Goal: Task Accomplishment & Management: Manage account settings

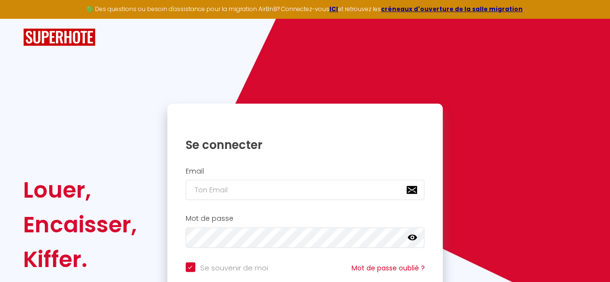
scroll to position [92, 0]
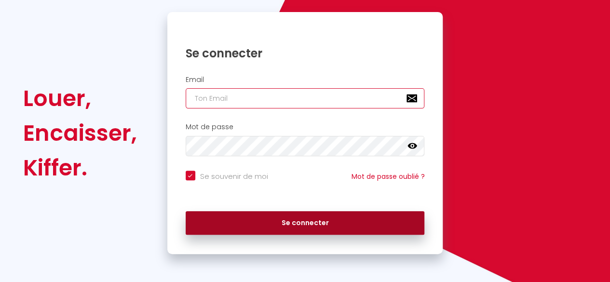
type input "contact@merci-conciergerie.fr"
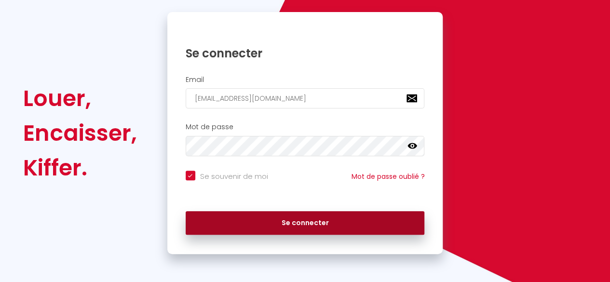
click at [295, 223] on button "Se connecter" at bounding box center [305, 223] width 239 height 24
checkbox input "true"
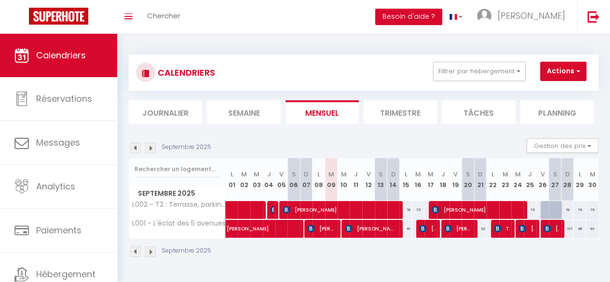
scroll to position [18, 0]
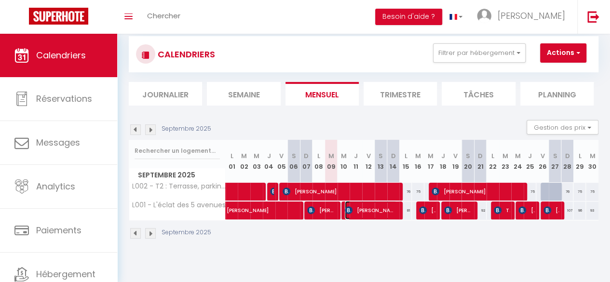
click at [378, 213] on span "Marta Carral Zaragoza" at bounding box center [371, 210] width 52 height 18
select select "OK"
select select "0"
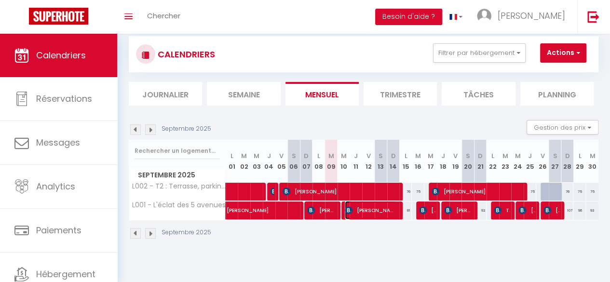
select select "1"
select select
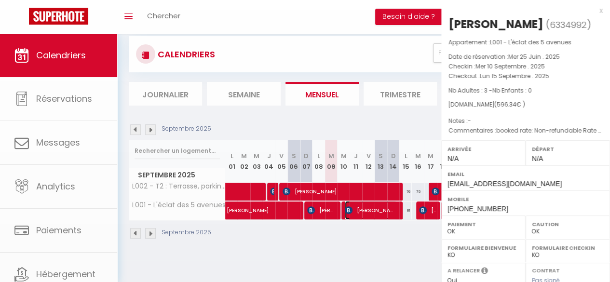
select select "50708"
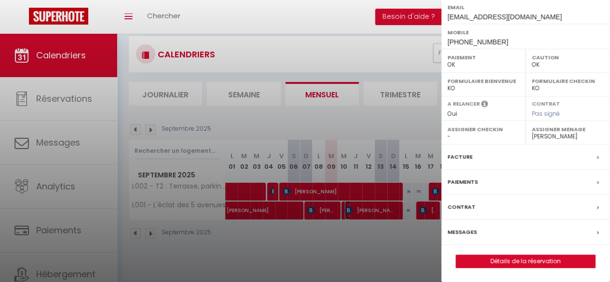
scroll to position [180, 0]
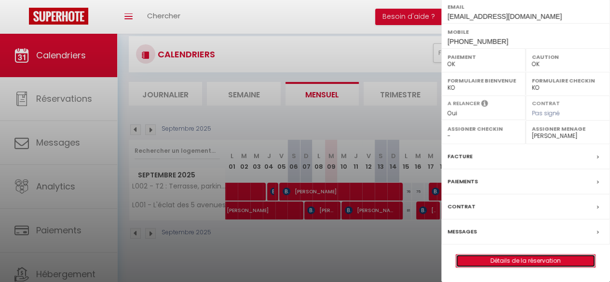
click at [536, 262] on link "Détails de la réservation" at bounding box center [525, 260] width 139 height 13
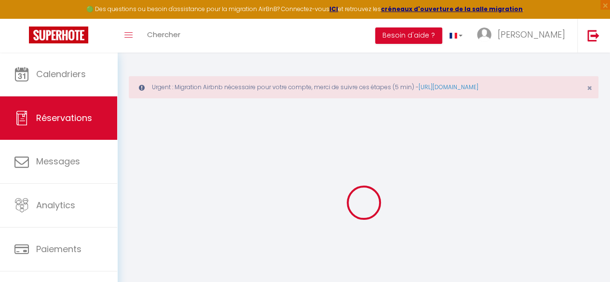
type input "Marta"
type input "Carral Zaragoza"
type input "mzarag.956333@guest.booking.com"
type input "+34625891061"
type input "."
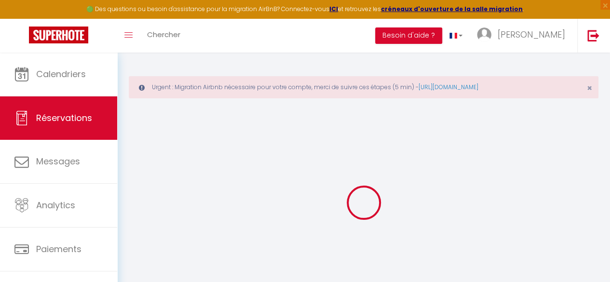
select select "ES"
type input "96.88"
type input "8.35"
select select "74661"
select select "1"
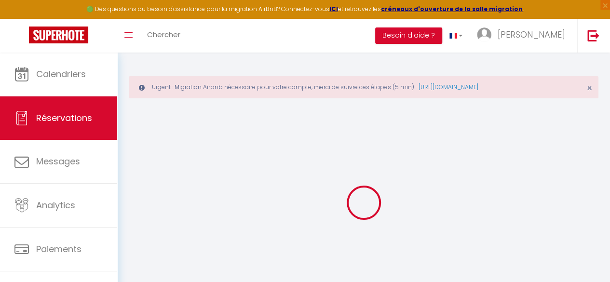
select select
type input "3"
select select "12"
select select "15"
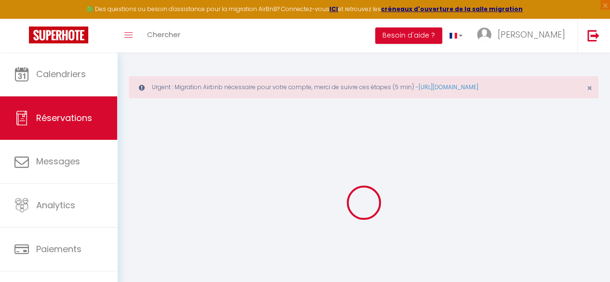
type input "504.9"
checkbox input "false"
type input "0"
select select "2"
type input "65"
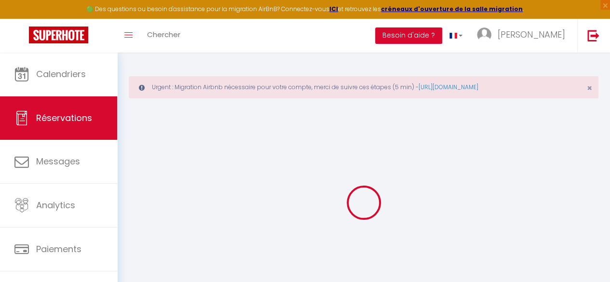
type input "0"
select select
checkbox input "false"
select select
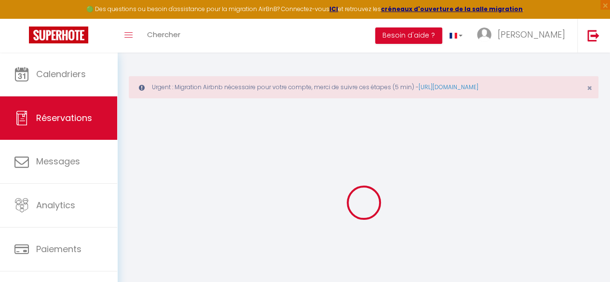
select select
checkbox input "false"
select select
checkbox input "false"
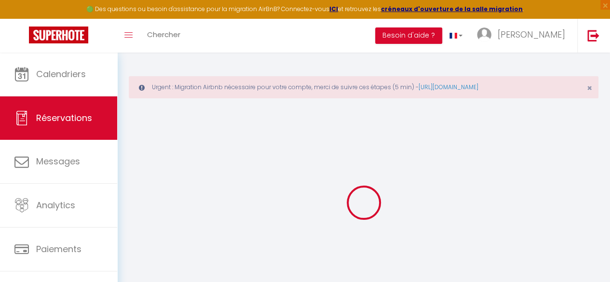
select select
checkbox input "false"
type textarea "booked rate: Non-refundable Rate (53774658)"
type input "65"
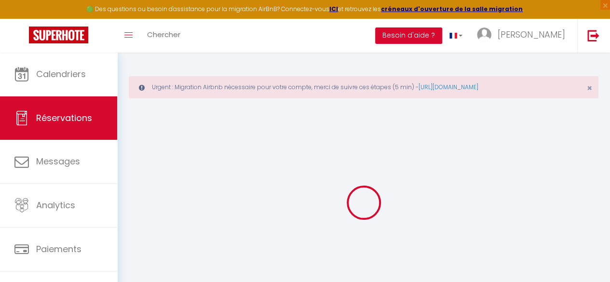
type input "26.44"
select select
checkbox input "false"
select select
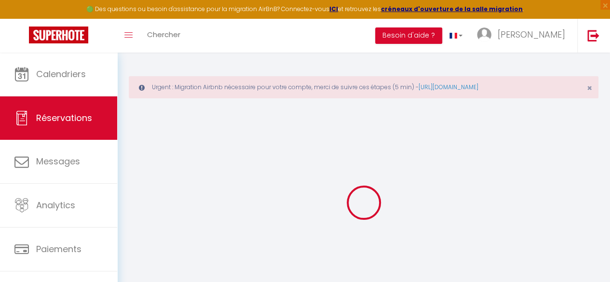
select select
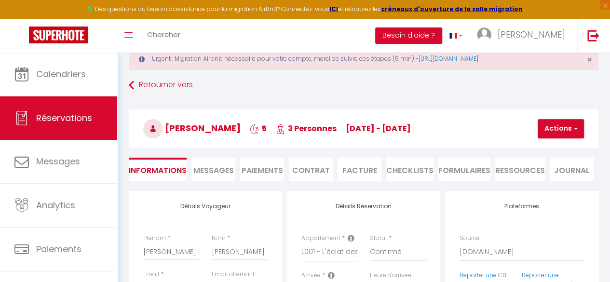
scroll to position [29, 0]
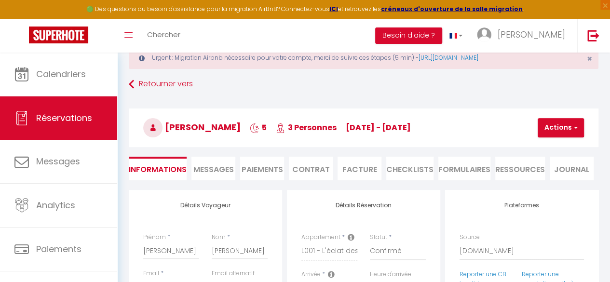
click at [230, 172] on span "Messages" at bounding box center [213, 169] width 40 height 11
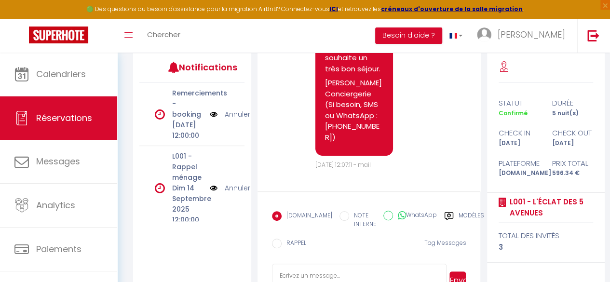
scroll to position [167, 0]
select select
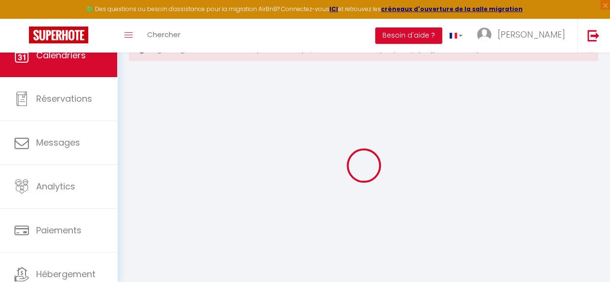
scroll to position [37, 0]
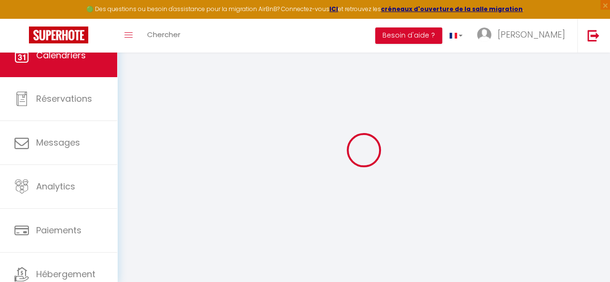
select select
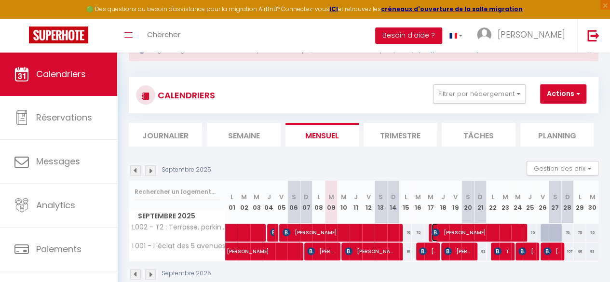
click at [465, 233] on span "Daniel Di Giacomo" at bounding box center [475, 232] width 88 height 18
select select "OK"
select select "0"
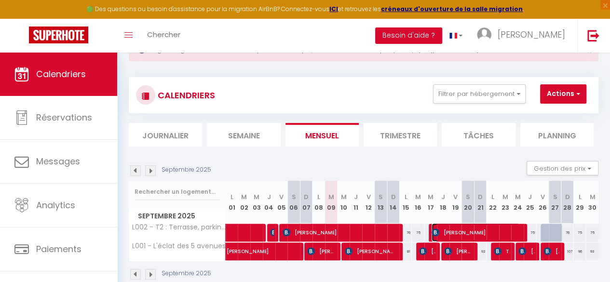
select select "1"
select select
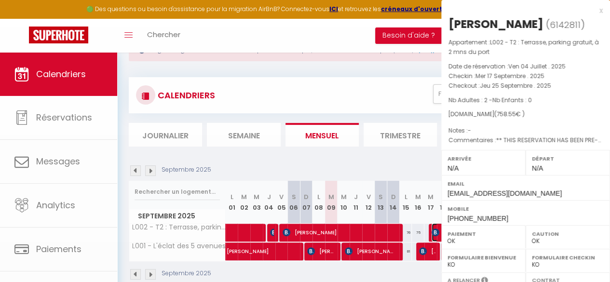
select select "48196"
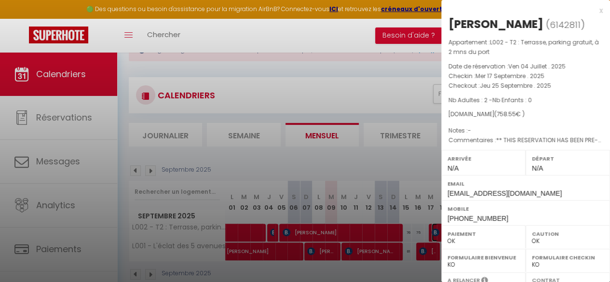
scroll to position [174, 0]
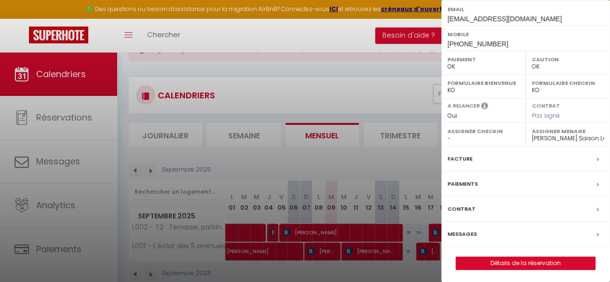
click at [474, 236] on label "Messages" at bounding box center [461, 234] width 29 height 10
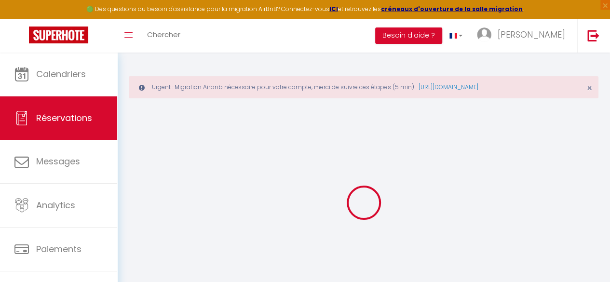
type input "Daniel"
type input "Di Giacomo"
type input "dgiaco.335486@guest.booking.com"
type input "+4917662581268"
type input "."
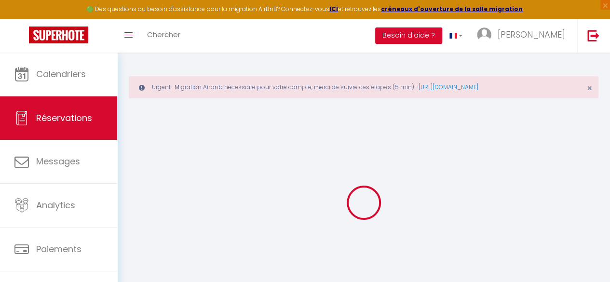
select select "DE"
type input "106.64"
type input "10.62"
select select "71142"
select select "1"
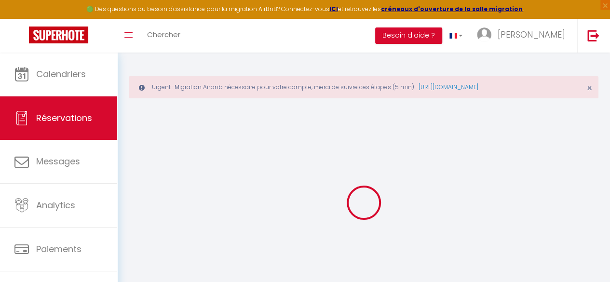
select select
type input "2"
select select "12"
select select "15"
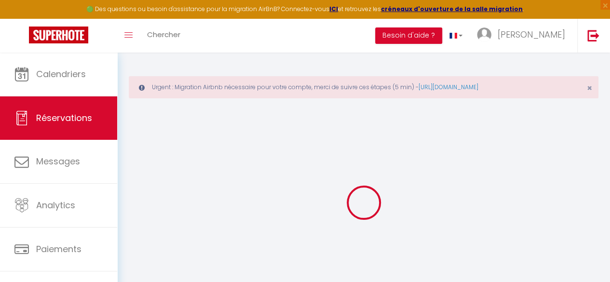
type input "660.96"
checkbox input "false"
type input "0"
select select "2"
type input "50"
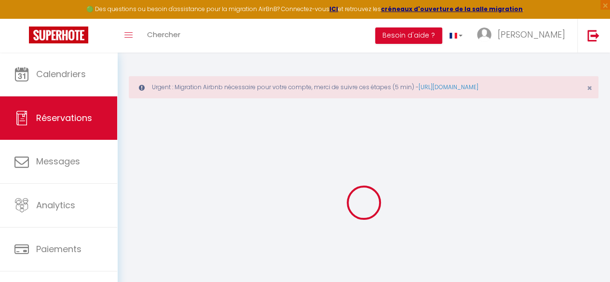
type input "0"
select select
checkbox input "false"
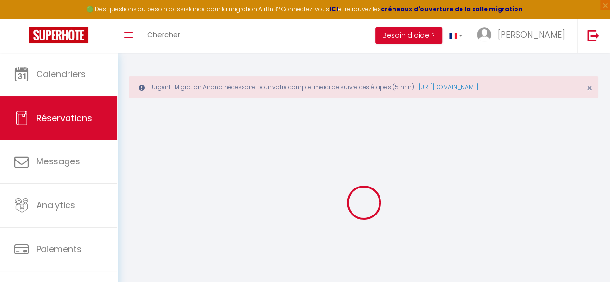
select select
checkbox input "false"
select select
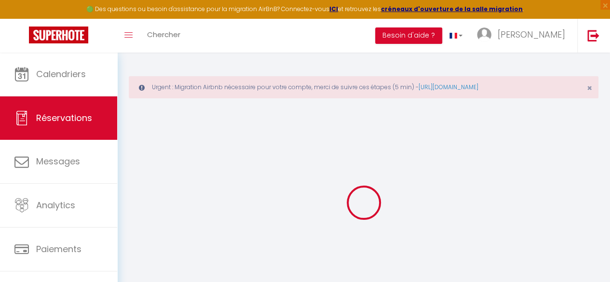
checkbox input "false"
type textarea "** THIS RESERVATION HAS BEEN PRE-PAID ** BOOKING NOTE : Payment charge is EUR 1…"
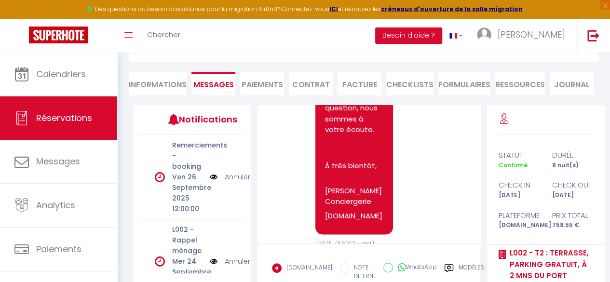
scroll to position [662, 0]
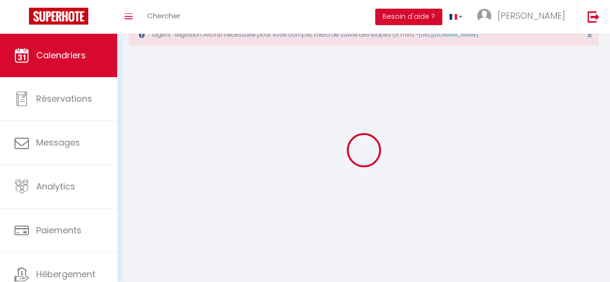
scroll to position [53, 0]
select select
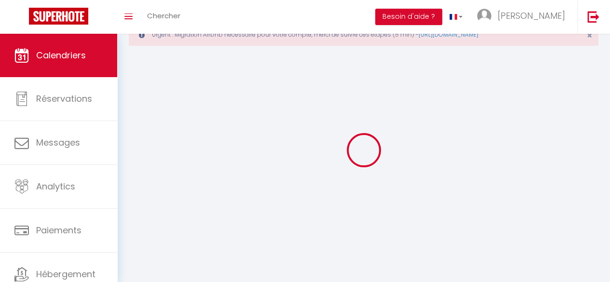
select select
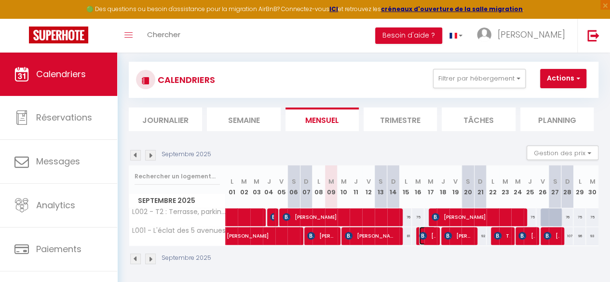
click at [421, 235] on img at bounding box center [423, 236] width 8 height 8
select select "OK"
select select "0"
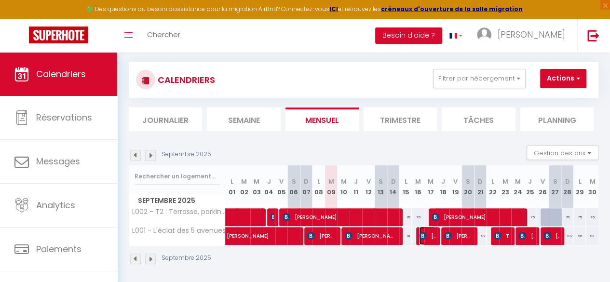
select select "1"
select select
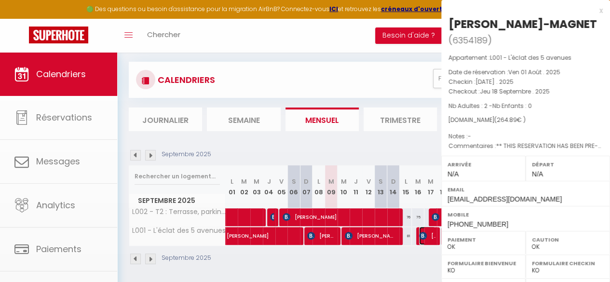
select select "50708"
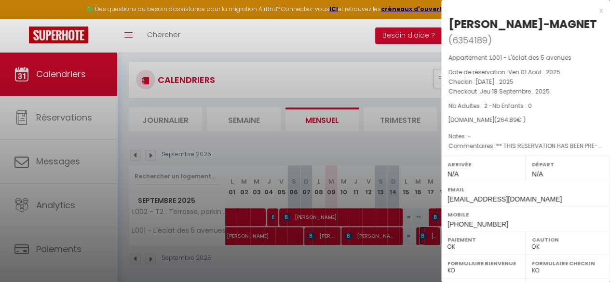
scroll to position [180, 0]
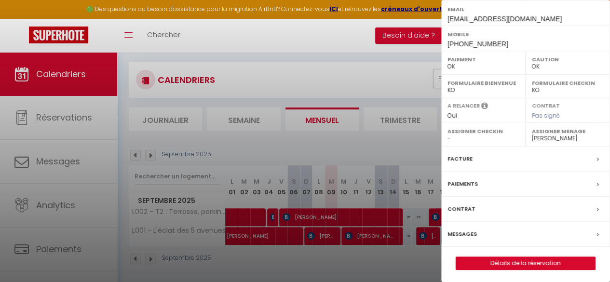
click at [498, 227] on div "Messages" at bounding box center [525, 234] width 169 height 25
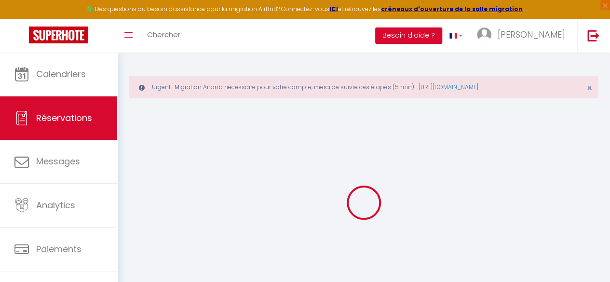
select select
checkbox input "false"
type textarea "** THIS RESERVATION HAS BEEN PRE-PAID ** BOOKING NOTE : Payment charge is EUR 3…"
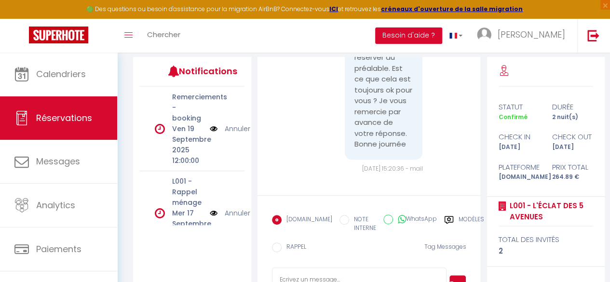
scroll to position [2499, 0]
click at [308, 270] on textarea at bounding box center [359, 285] width 175 height 34
type textarea "b"
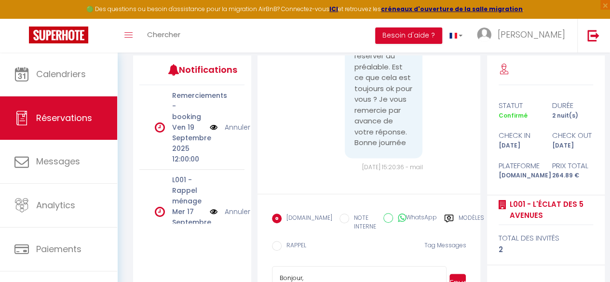
paste textarea "Bonjour Sanjeewa Jayanetti, merci pour votre réservation. Le parking est fermé …"
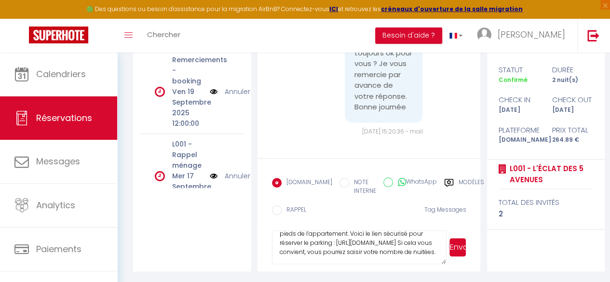
scroll to position [0, 0]
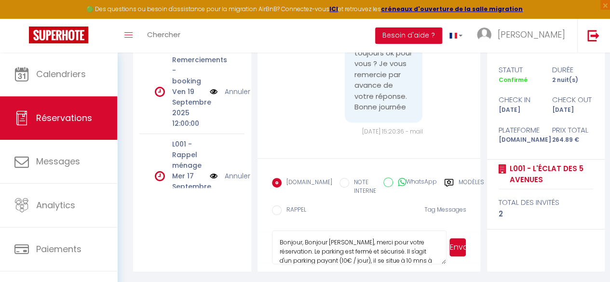
click at [385, 244] on textarea "Bonjour, Bonjour Sanjeewa Jayanetti, merci pour votre réservation. Le parking e…" at bounding box center [359, 247] width 175 height 34
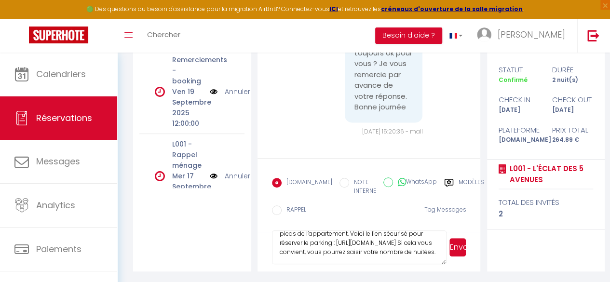
scroll to position [30, 0]
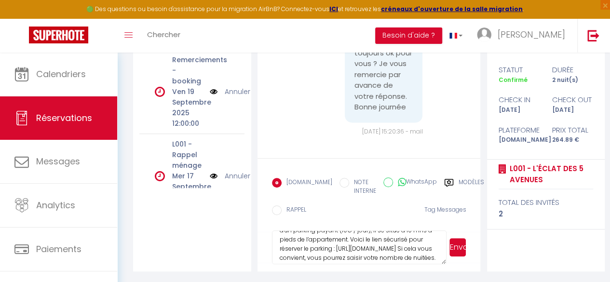
click at [352, 246] on textarea "Bonjour, Bonjour Sanjeewa Jayanetti, merci pour votre réservation. Le parking e…" at bounding box center [359, 247] width 175 height 34
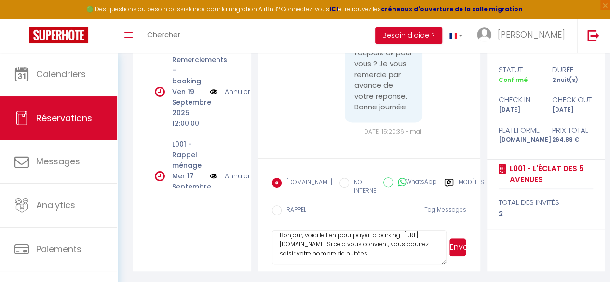
scroll to position [18, 0]
click at [325, 252] on textarea "Bonjour, voici le lien pour payer la parking : https://book.stripe.com/9AQcQ8e5…" at bounding box center [359, 247] width 175 height 34
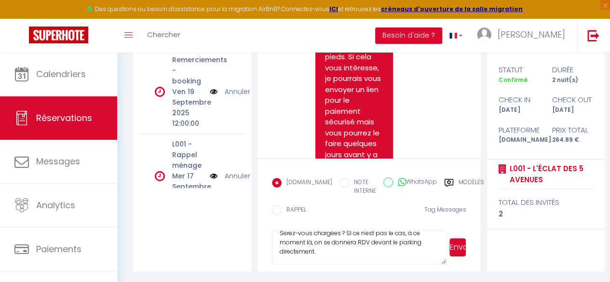
scroll to position [0, 0]
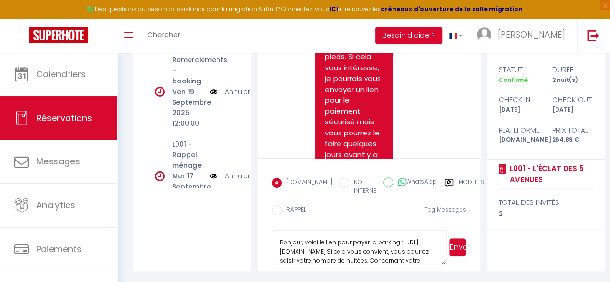
type textarea "Bonjour, voici le lien pour payer la parking : https://book.stripe.com/9AQcQ8e5…"
click at [458, 242] on button "Envoyer" at bounding box center [457, 247] width 16 height 18
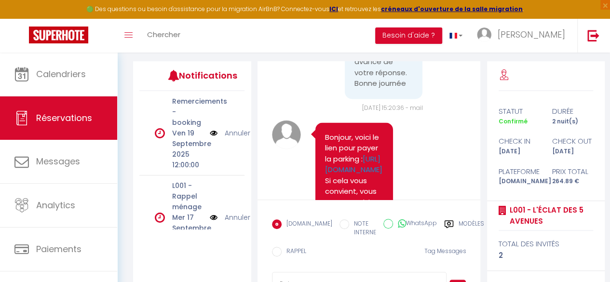
scroll to position [200, 0]
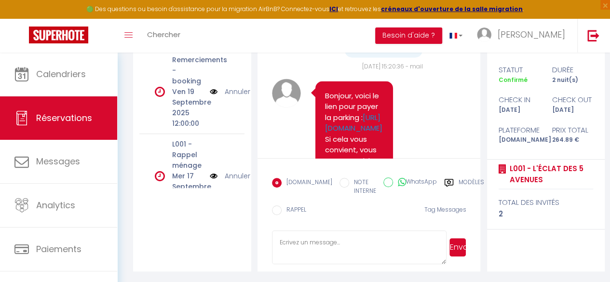
click at [458, 185] on label "Modèles" at bounding box center [471, 188] width 26 height 20
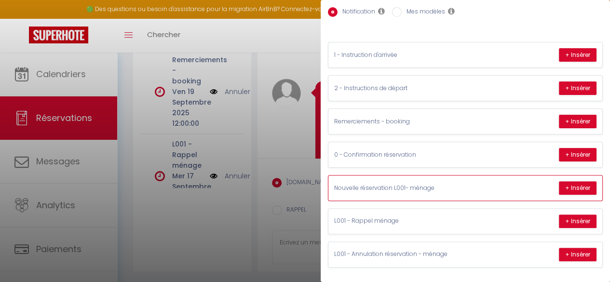
scroll to position [0, 0]
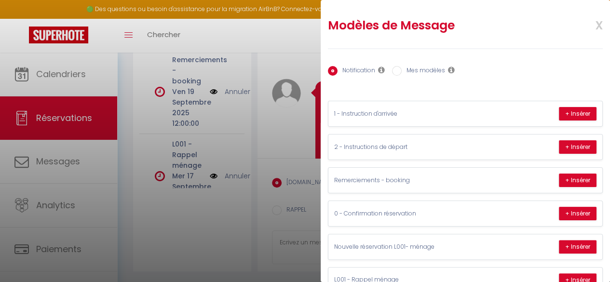
click at [407, 75] on label "Mes modèles" at bounding box center [422, 71] width 43 height 11
click at [401, 75] on input "Mes modèles" at bounding box center [397, 71] width 10 height 10
radio input "true"
radio input "false"
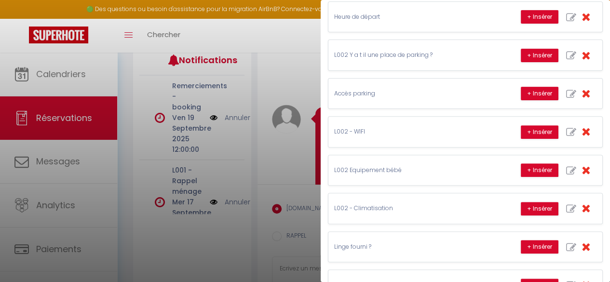
scroll to position [94, 0]
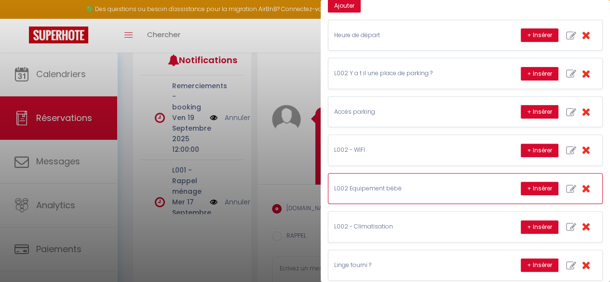
click at [417, 187] on p "L002 Equipement bébé" at bounding box center [406, 188] width 145 height 9
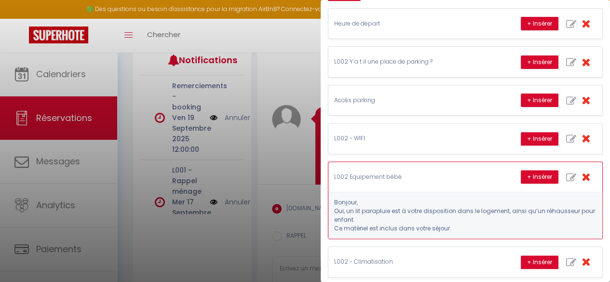
scroll to position [107, 0]
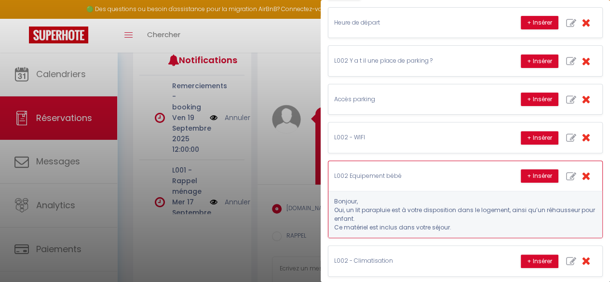
click at [458, 181] on div "L002 Equipement bébé + Insérer" at bounding box center [465, 176] width 274 height 30
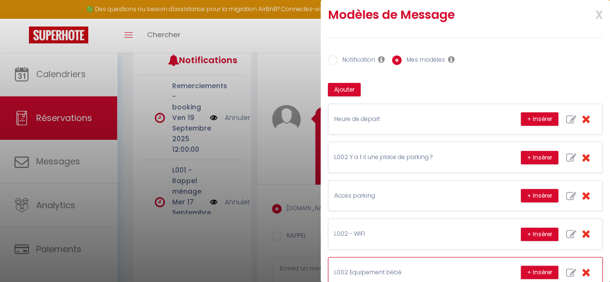
scroll to position [82, 0]
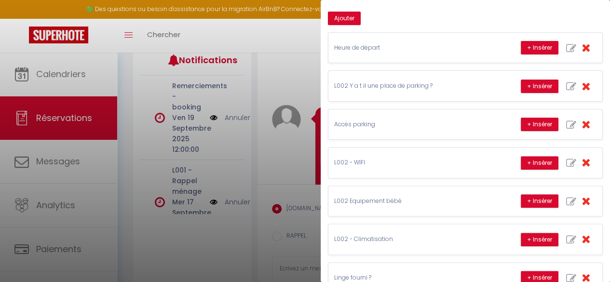
click at [264, 237] on div at bounding box center [305, 141] width 610 height 282
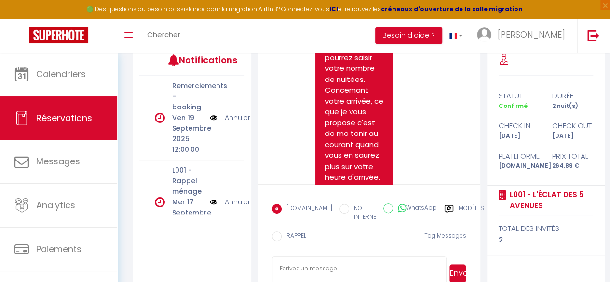
scroll to position [2636, 0]
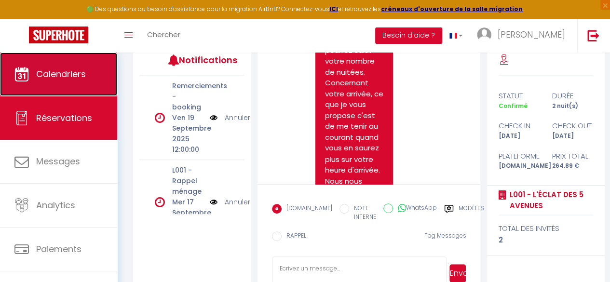
click at [45, 78] on span "Calendriers" at bounding box center [61, 74] width 50 height 12
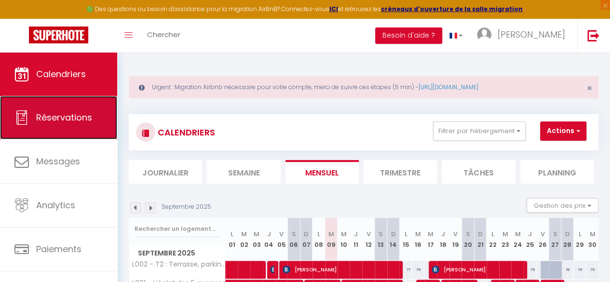
click at [49, 117] on span "Réservations" at bounding box center [64, 117] width 56 height 12
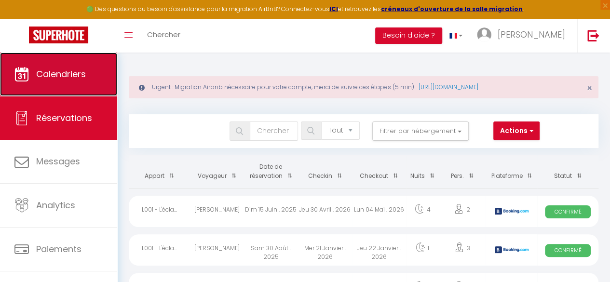
click at [88, 78] on link "Calendriers" at bounding box center [58, 74] width 117 height 43
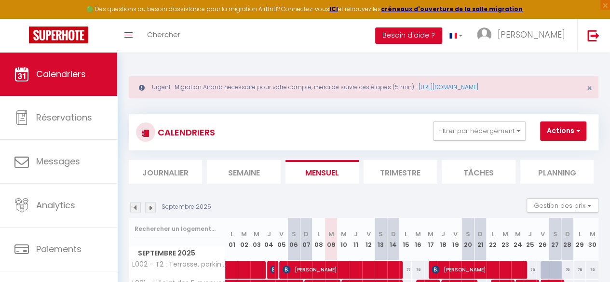
scroll to position [62, 0]
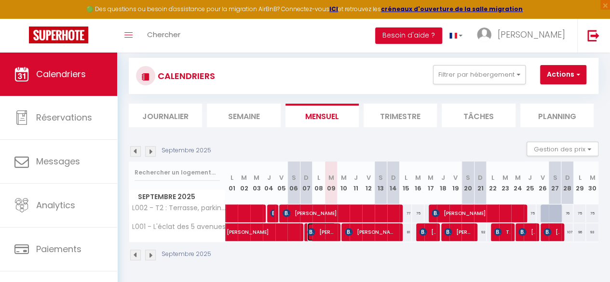
click at [328, 226] on span "Anne-Marie Marchal" at bounding box center [321, 232] width 28 height 18
select select "OK"
select select "0"
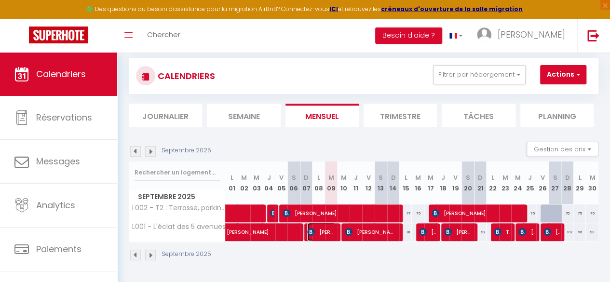
select select "1"
select select
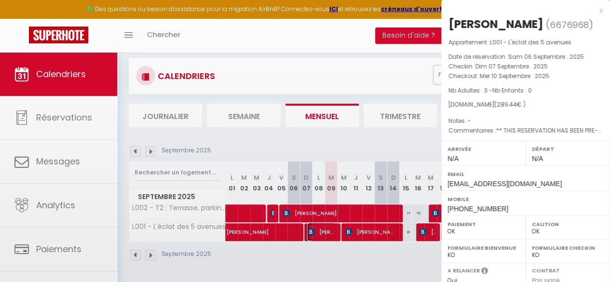
select select "50708"
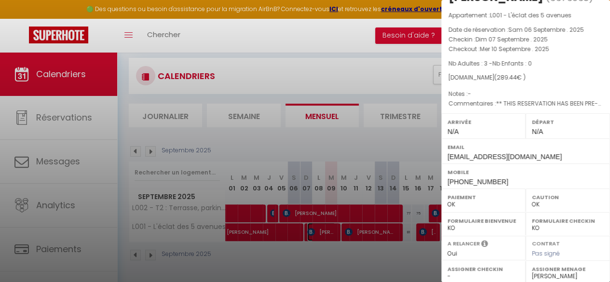
scroll to position [180, 0]
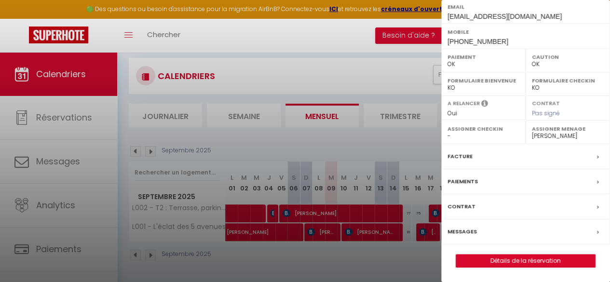
click at [523, 186] on div "Paiements" at bounding box center [525, 181] width 169 height 25
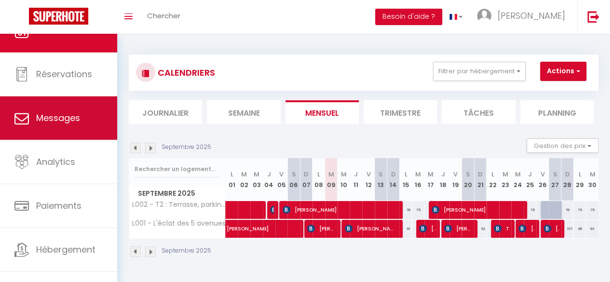
click at [33, 117] on link "Messages" at bounding box center [58, 117] width 117 height 43
select select "message"
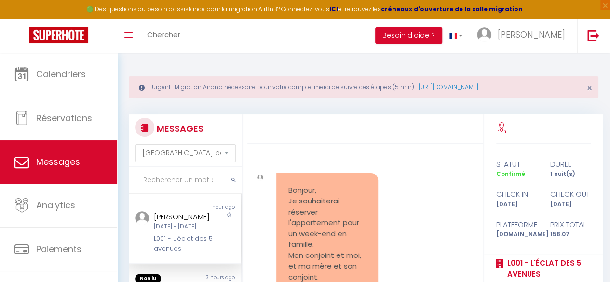
scroll to position [892, 0]
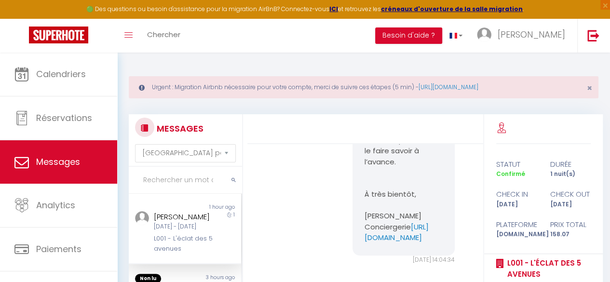
click at [156, 173] on input "text" at bounding box center [185, 180] width 113 height 27
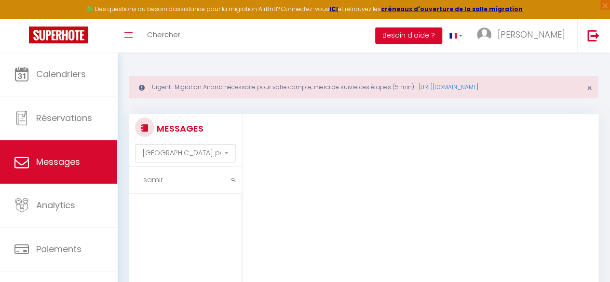
click at [188, 191] on input "samir" at bounding box center [185, 180] width 113 height 27
type input "samira"
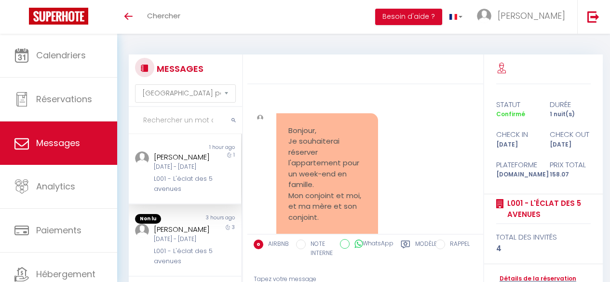
select select "message"
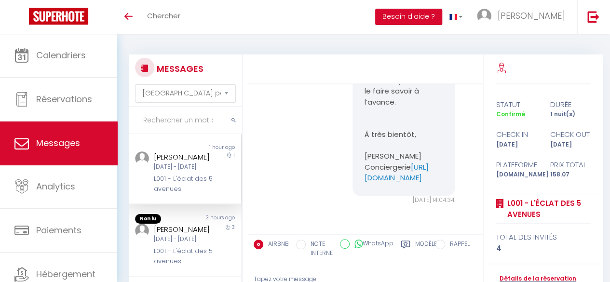
click at [169, 118] on input "text" at bounding box center [185, 120] width 113 height 27
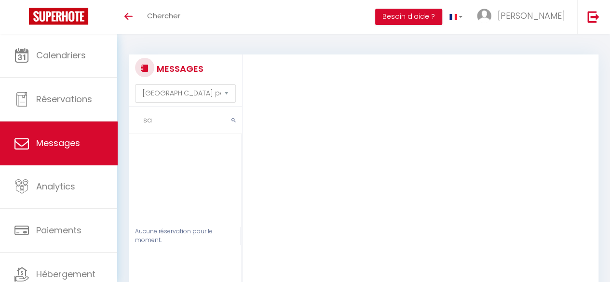
type input "s"
type input "m"
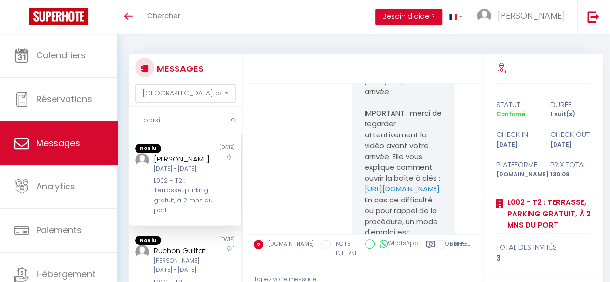
scroll to position [6039, 0]
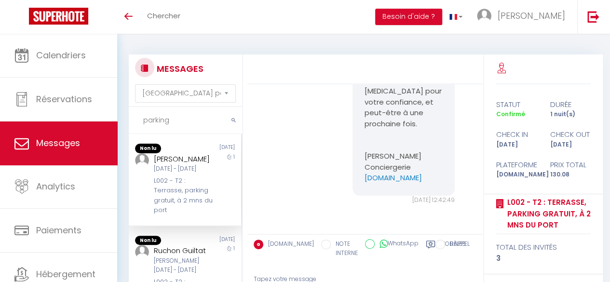
click at [175, 174] on div "Jeu 04 Sep - Ven 05 Sep" at bounding box center [183, 168] width 59 height 9
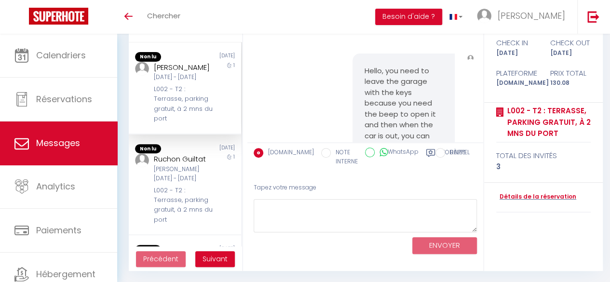
scroll to position [0, 0]
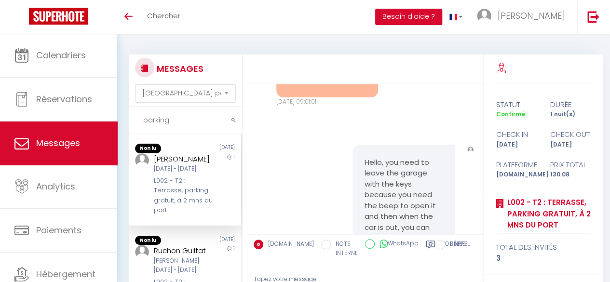
click at [21, 130] on link "Messages" at bounding box center [58, 142] width 117 height 43
click at [68, 139] on span "Messages" at bounding box center [58, 143] width 44 height 12
click at [71, 137] on span "Messages" at bounding box center [58, 143] width 44 height 12
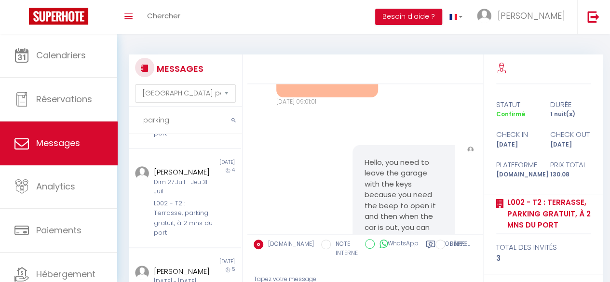
scroll to position [92, 0]
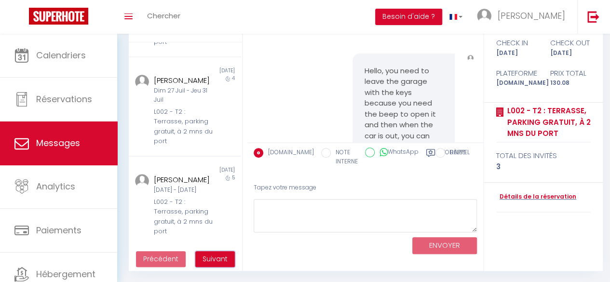
click at [206, 262] on span "Suivant" at bounding box center [214, 259] width 25 height 10
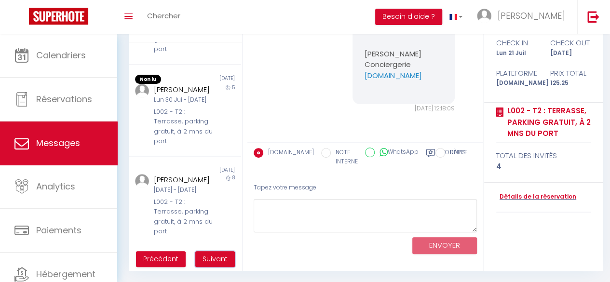
click at [209, 260] on span "Suivant" at bounding box center [214, 259] width 25 height 10
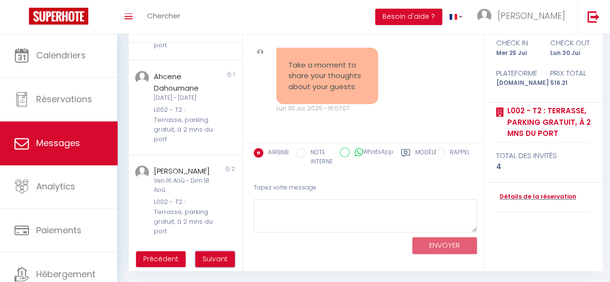
click at [213, 259] on span "Suivant" at bounding box center [214, 259] width 25 height 10
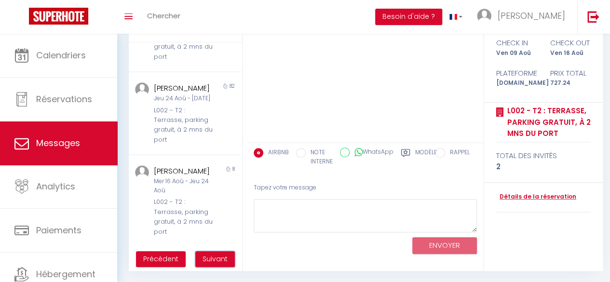
click at [209, 261] on span "Suivant" at bounding box center [214, 259] width 25 height 10
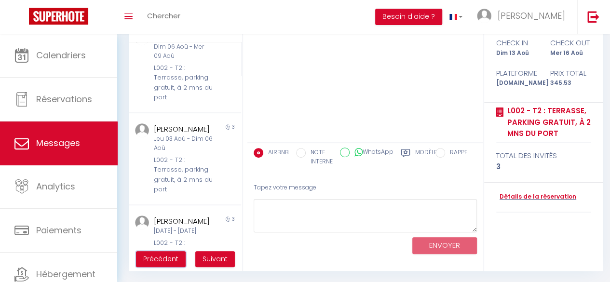
click at [151, 261] on span "Précédent" at bounding box center [160, 259] width 35 height 10
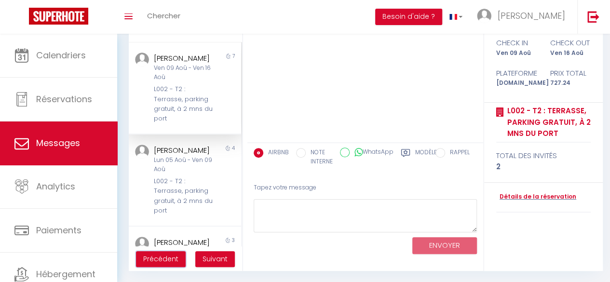
click at [173, 259] on span "Précédent" at bounding box center [160, 259] width 35 height 10
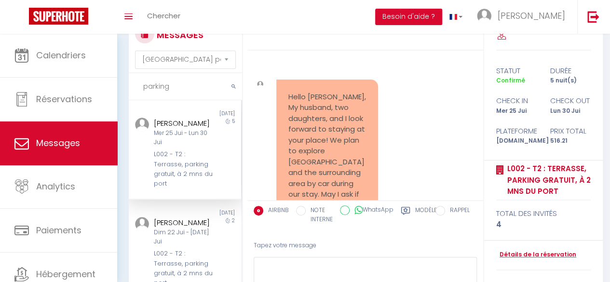
scroll to position [3236, 0]
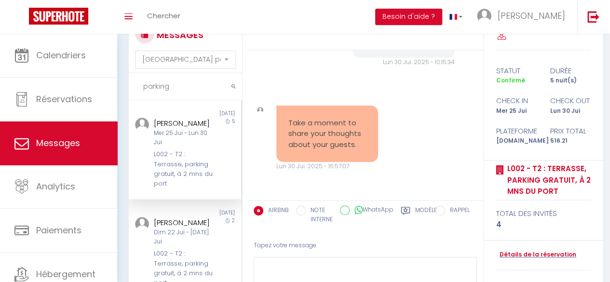
click at [177, 157] on div "L002 - T2 : Terrasse, parking gratuit, à 2 mns du port" at bounding box center [183, 169] width 59 height 40
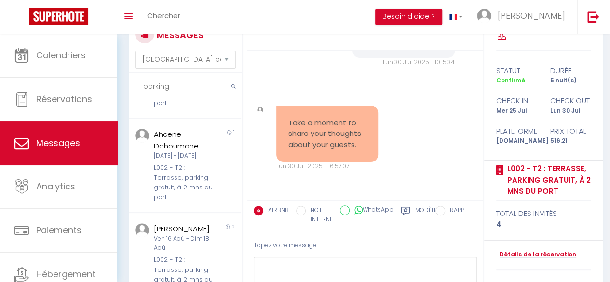
scroll to position [0, 0]
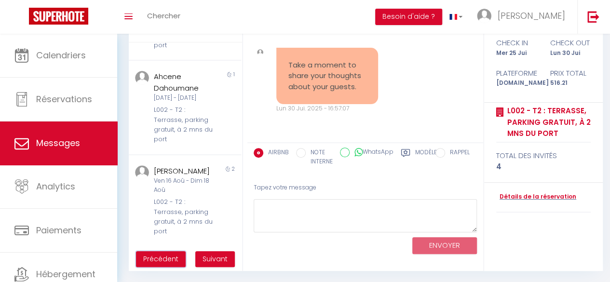
click at [162, 260] on span "Précédent" at bounding box center [160, 259] width 35 height 10
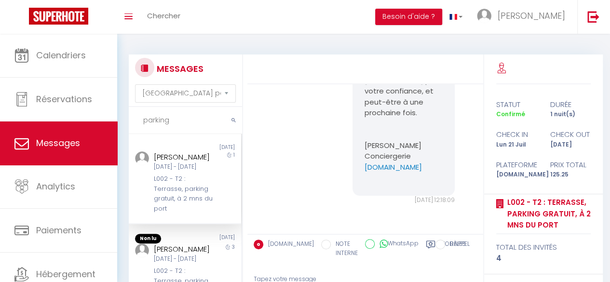
click at [46, 132] on link "Messages" at bounding box center [58, 142] width 117 height 43
click at [182, 126] on input "parking" at bounding box center [185, 120] width 113 height 27
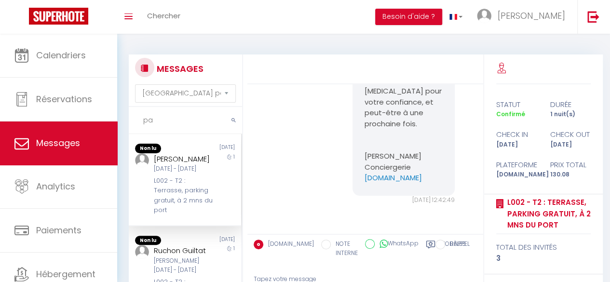
type input "p"
click at [305, 24] on div "Toggle menubar Chercher BUTTON Besoin d'aide ? Mathilde Paramètres Équipe" at bounding box center [336, 17] width 533 height 34
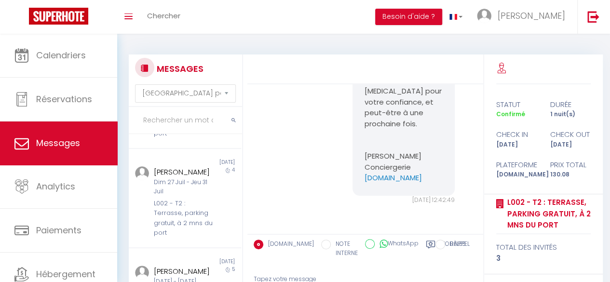
click at [60, 146] on span "Messages" at bounding box center [58, 143] width 44 height 12
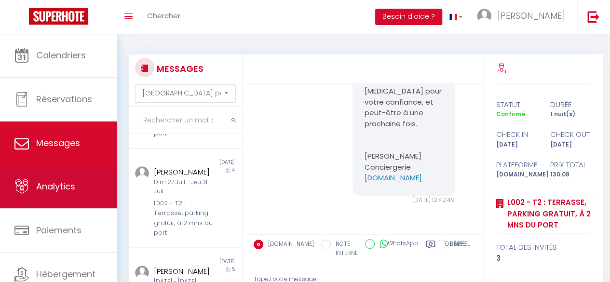
click at [65, 197] on link "Analytics" at bounding box center [58, 186] width 117 height 43
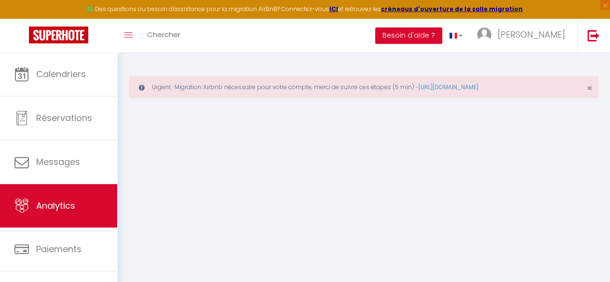
select select "2025"
select select "9"
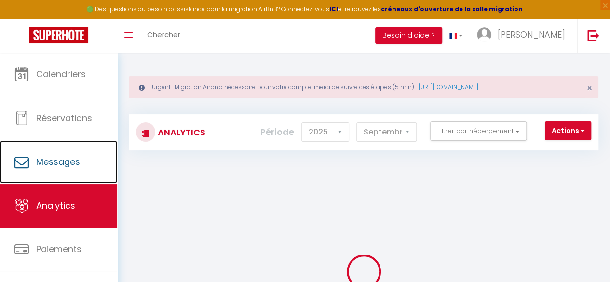
click at [43, 156] on span "Messages" at bounding box center [58, 162] width 44 height 12
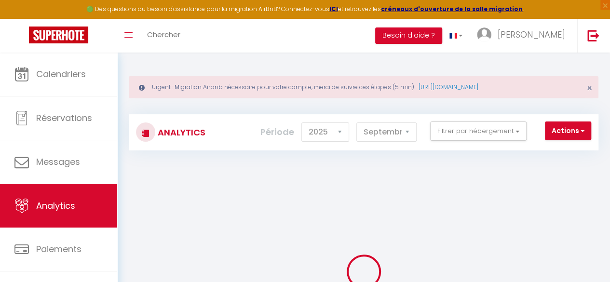
select select "message"
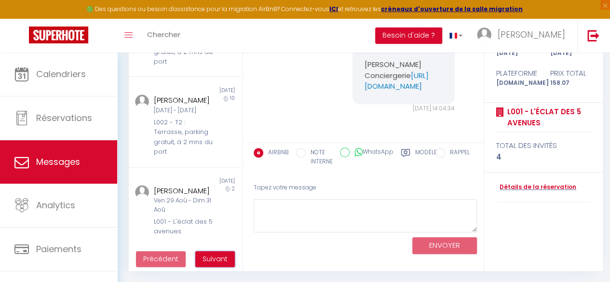
click at [225, 256] on span "Suivant" at bounding box center [214, 259] width 25 height 10
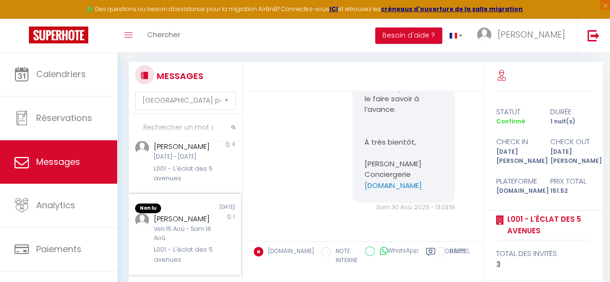
click at [161, 226] on div "Ven 15 Aoû - Sam 16 Aoû" at bounding box center [183, 234] width 59 height 18
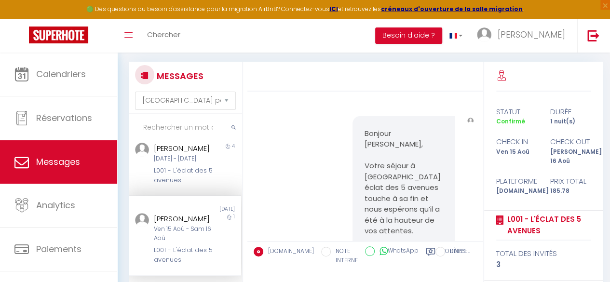
scroll to position [151, 0]
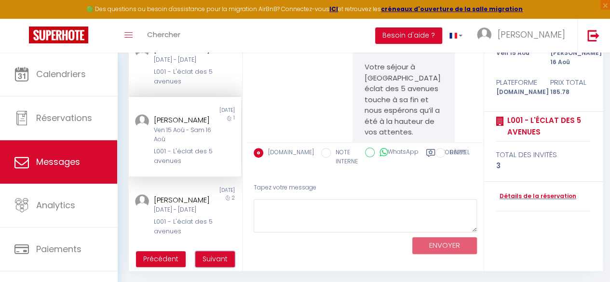
click at [208, 259] on span "Suivant" at bounding box center [214, 259] width 25 height 10
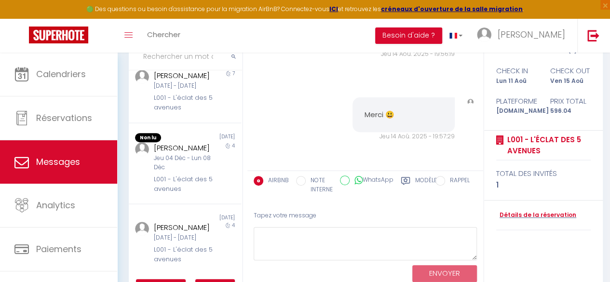
scroll to position [151, 0]
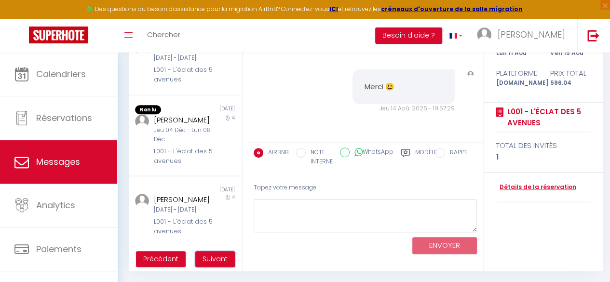
click at [208, 259] on span "Suivant" at bounding box center [214, 259] width 25 height 10
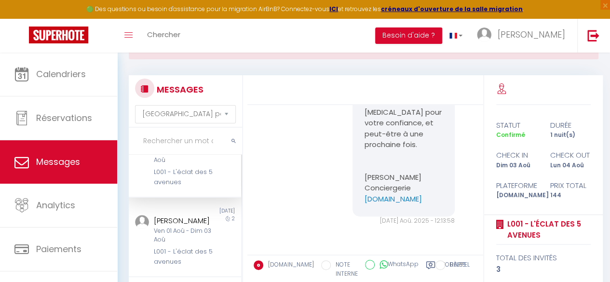
scroll to position [0, 0]
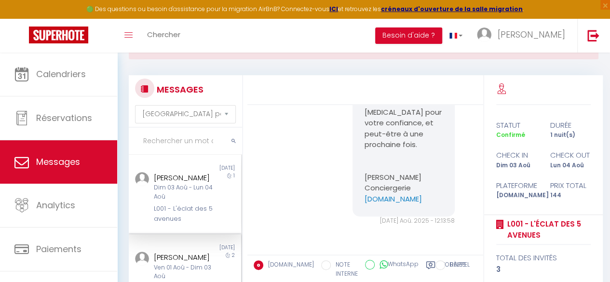
click at [182, 256] on div "francoise legendre" at bounding box center [183, 258] width 59 height 12
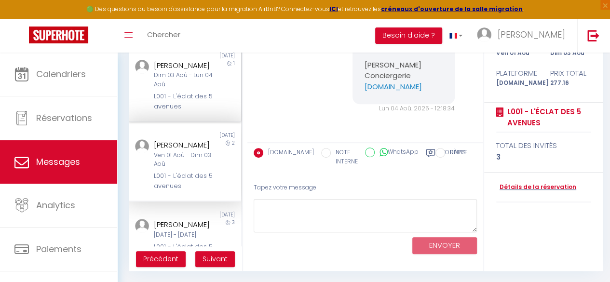
click at [171, 74] on div "Dim 03 Aoû - Lun 04 Aoû" at bounding box center [183, 80] width 59 height 18
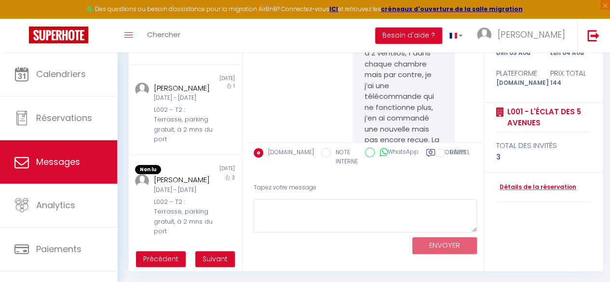
scroll to position [732, 0]
click at [209, 264] on button "Suivant" at bounding box center [215, 259] width 40 height 16
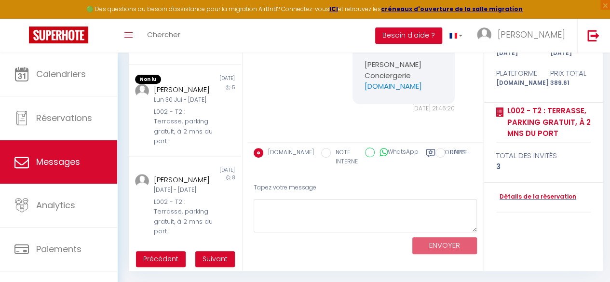
scroll to position [780, 0]
click at [205, 254] on span "Suivant" at bounding box center [214, 259] width 25 height 10
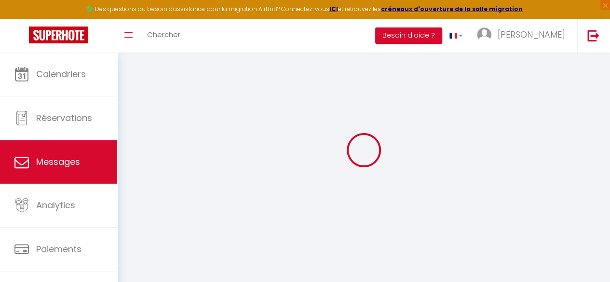
scroll to position [53, 0]
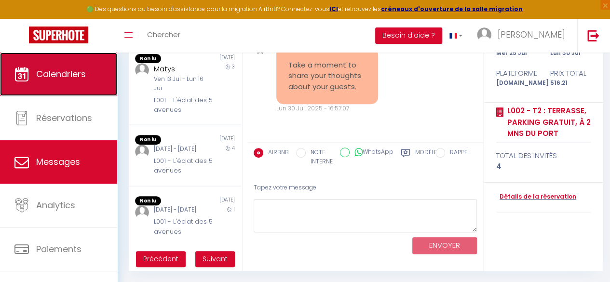
click at [58, 91] on link "Calendriers" at bounding box center [58, 74] width 117 height 43
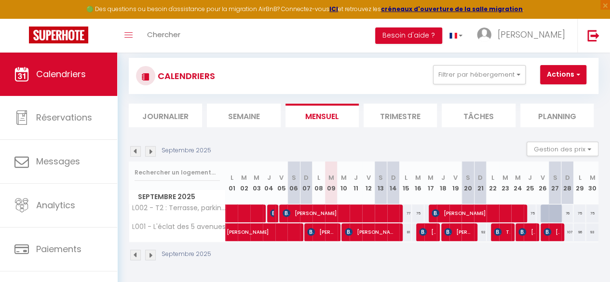
scroll to position [62, 0]
click at [135, 149] on img at bounding box center [135, 151] width 11 height 11
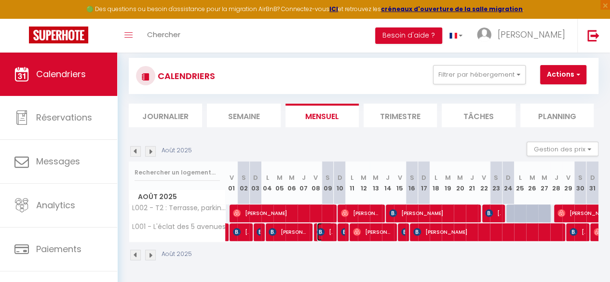
click at [321, 228] on img at bounding box center [321, 232] width 8 height 8
select select "OK"
select select "0"
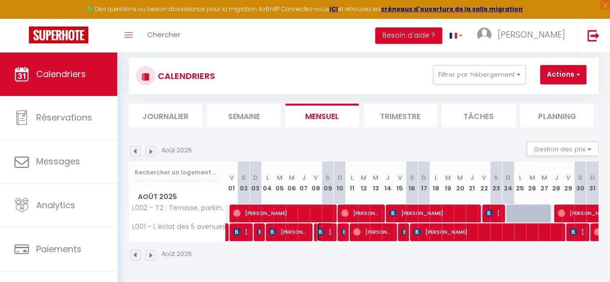
select select "1"
select select
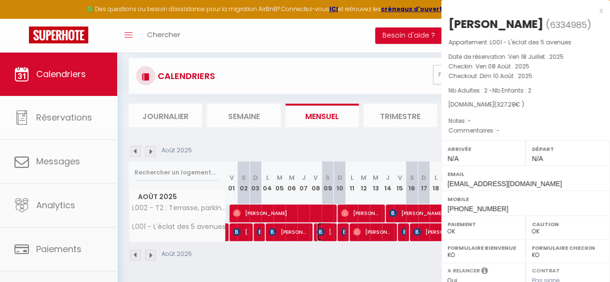
select select "50708"
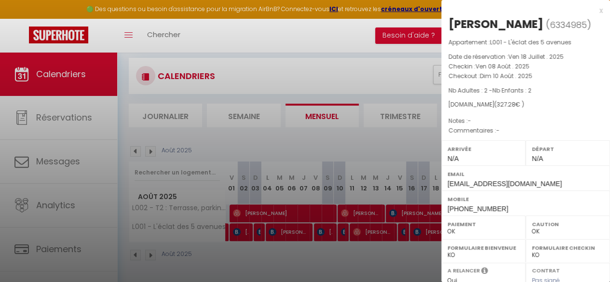
click at [344, 225] on div at bounding box center [305, 141] width 610 height 282
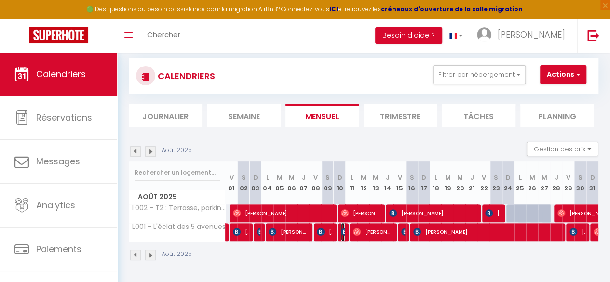
click at [341, 228] on img at bounding box center [345, 232] width 8 height 8
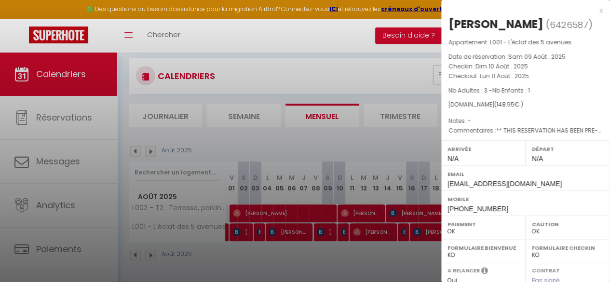
click at [323, 225] on div at bounding box center [305, 141] width 610 height 282
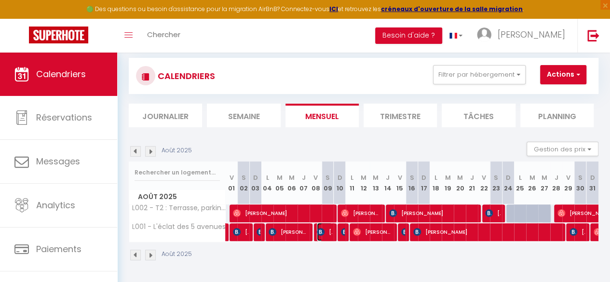
click at [317, 228] on img at bounding box center [321, 232] width 8 height 8
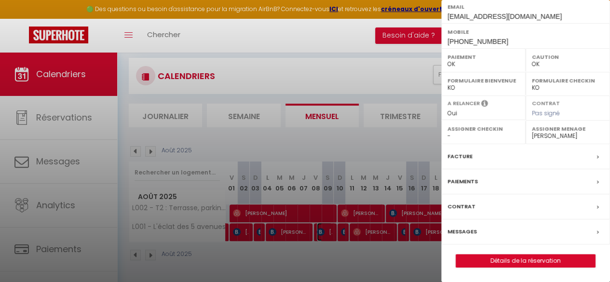
scroll to position [196, 0]
click at [482, 231] on div "Messages" at bounding box center [525, 231] width 169 height 25
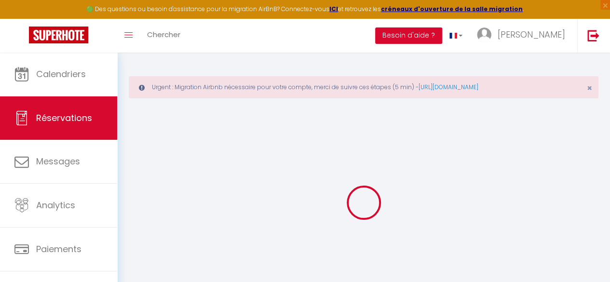
select select
checkbox input "false"
select select
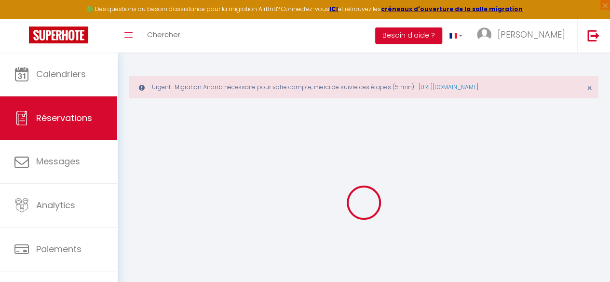
checkbox input "false"
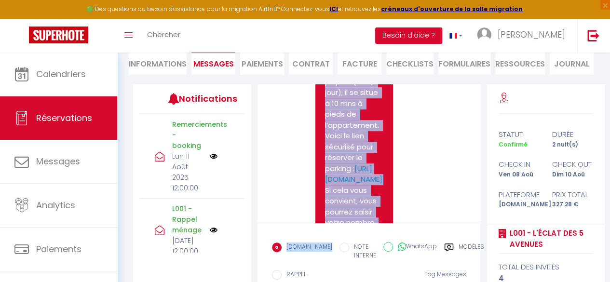
scroll to position [455, 0]
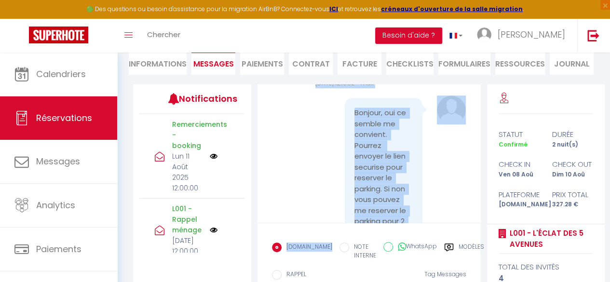
drag, startPoint x: 325, startPoint y: 130, endPoint x: 366, endPoint y: 118, distance: 43.0
copy pre "Bonjour Sanjeewa Jayanetti, merci pour votre réservation. Le parking est fermé …"
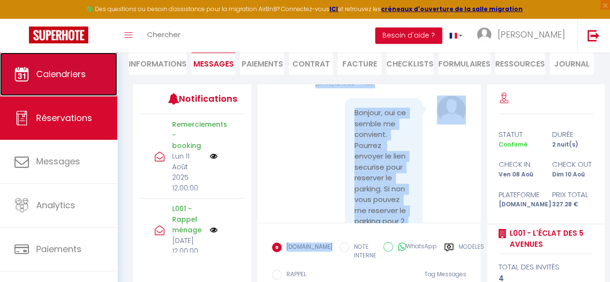
click at [67, 95] on link "Calendriers" at bounding box center [58, 74] width 117 height 43
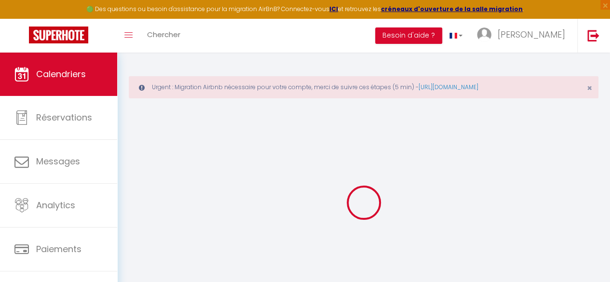
select select
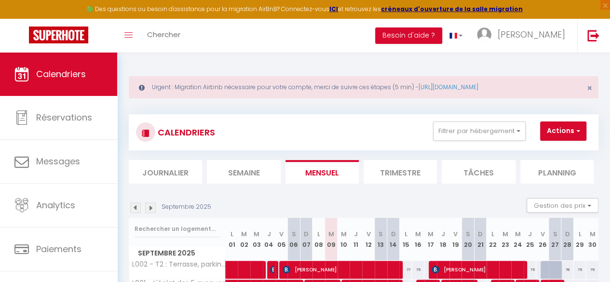
scroll to position [62, 0]
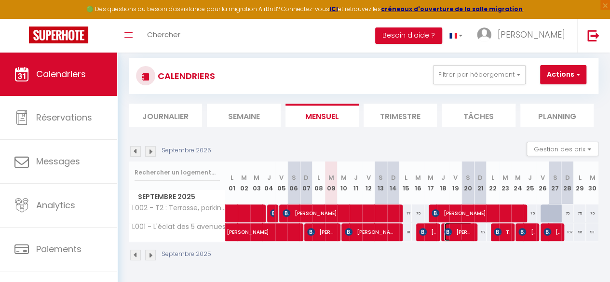
click at [448, 224] on span "Marie David" at bounding box center [458, 232] width 28 height 18
select select "OK"
select select "0"
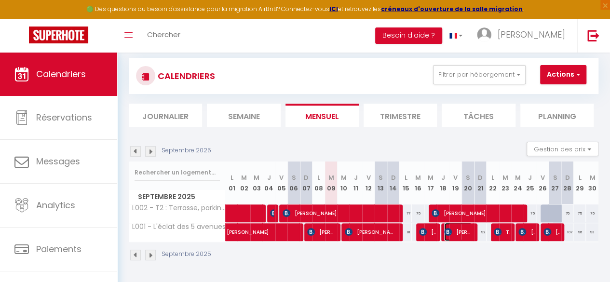
select select "1"
select select
select select "50708"
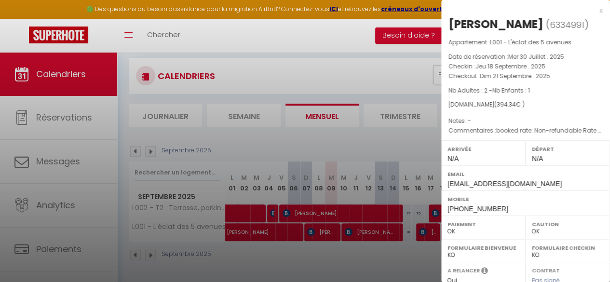
scroll to position [165, 0]
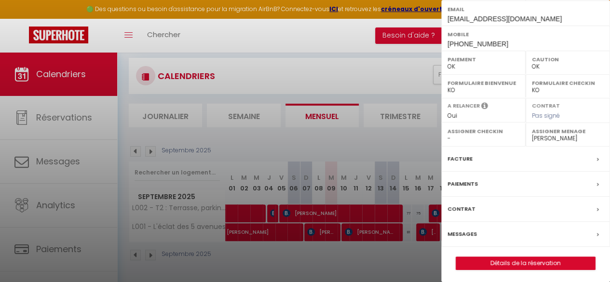
click at [478, 233] on div "Messages" at bounding box center [525, 234] width 169 height 25
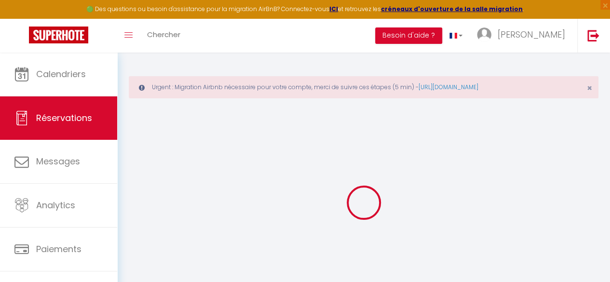
select select
checkbox input "false"
select select
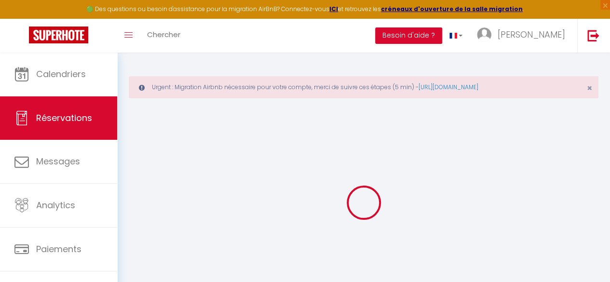
checkbox input "false"
type textarea "booked rate: Non-refundable Rate (53774658)"
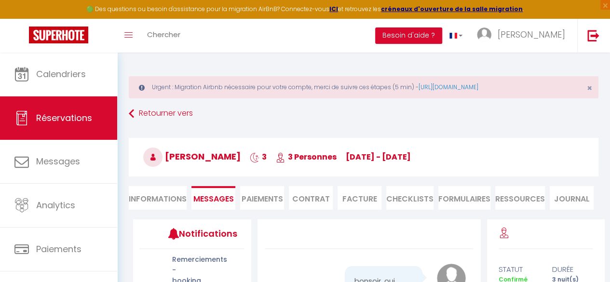
scroll to position [200, 0]
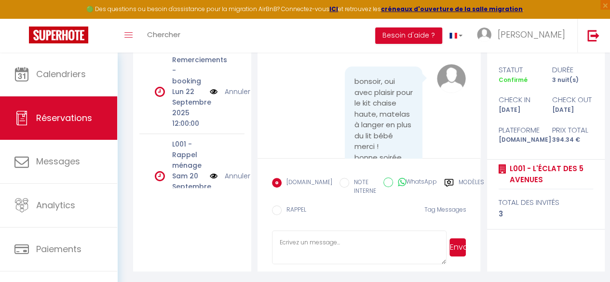
click at [323, 252] on textarea at bounding box center [359, 247] width 175 height 34
click at [321, 242] on textarea "Bonjour Marie, Je reviens vers vous concernant le kit bébé" at bounding box center [359, 247] width 175 height 34
click at [362, 254] on textarea "Bonjour Marie, comme convenu, je reviens vers vous concernant le kit bébé" at bounding box center [359, 247] width 175 height 34
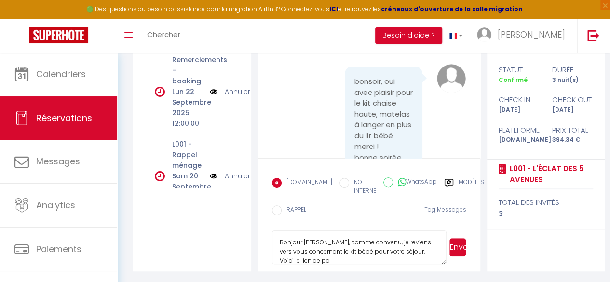
scroll to position [1, 0]
paste textarea "https://book.stripe.com/6oE5nG6CM7xNfra146"
type textarea "Bonjour Marie, comme convenu, je reviens vers vous concernant le kit bébé pour …"
click at [462, 248] on button "Envoyer" at bounding box center [457, 247] width 16 height 18
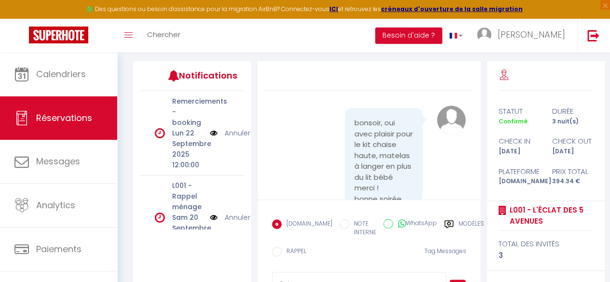
scroll to position [255, 0]
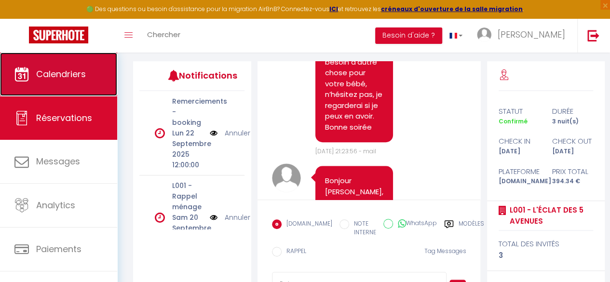
click at [59, 80] on link "Calendriers" at bounding box center [58, 74] width 117 height 43
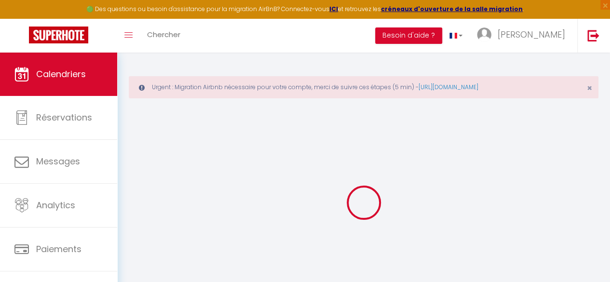
select select
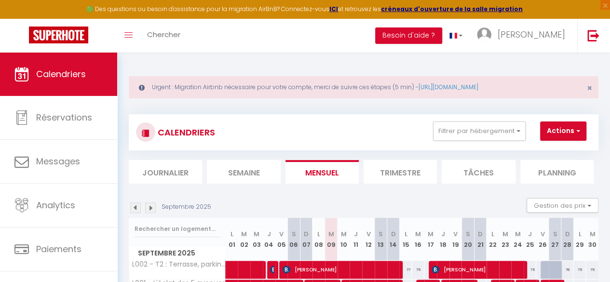
scroll to position [62, 0]
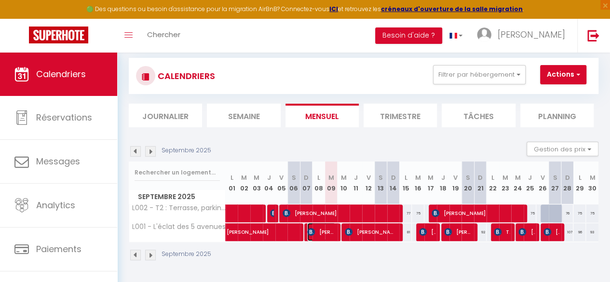
click at [318, 223] on span "Anne-Marie Marchal" at bounding box center [321, 232] width 28 height 18
select select "OK"
select select "0"
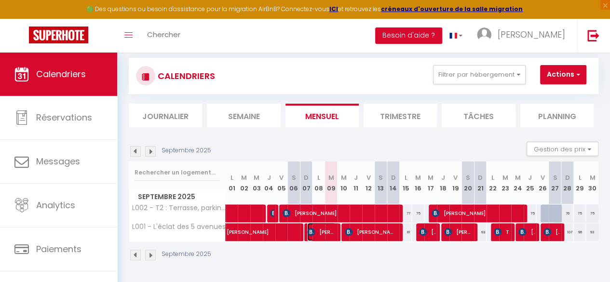
select select "1"
select select
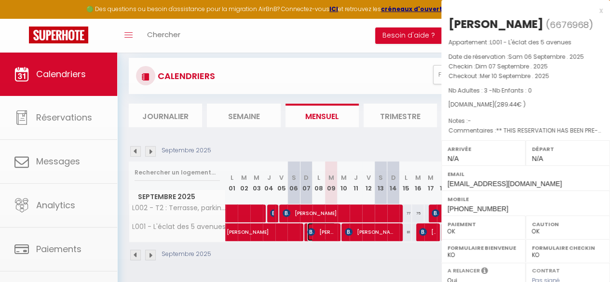
select select "50708"
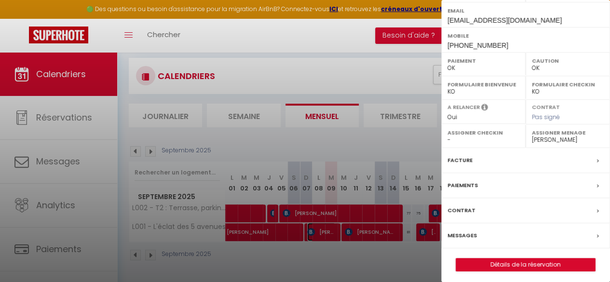
scroll to position [180, 0]
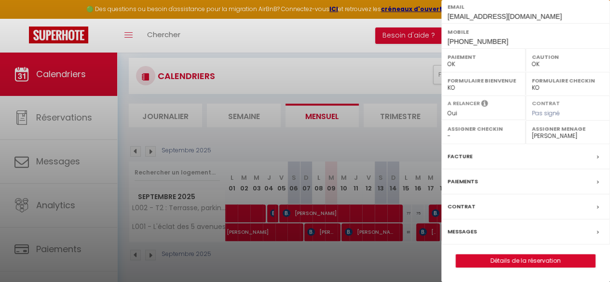
click at [515, 161] on div "Facture" at bounding box center [525, 156] width 169 height 25
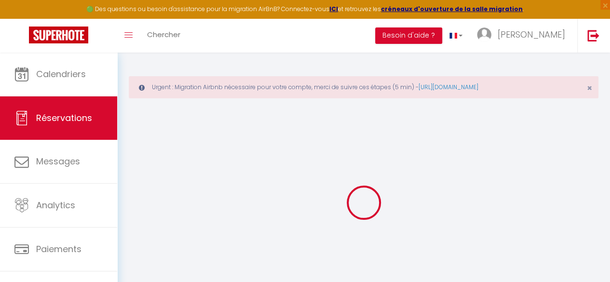
select select "cleaning"
select select "taxes"
select select
checkbox input "false"
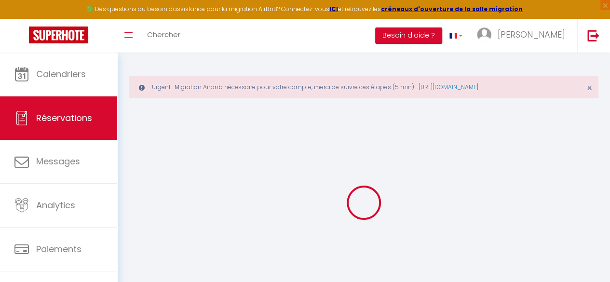
type textarea "** THIS RESERVATION HAS BEEN PRE-PAID ** BOOKING NOTE : Payment charge is EUR 4…"
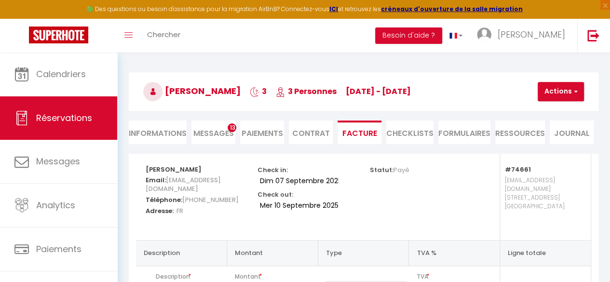
scroll to position [65, 0]
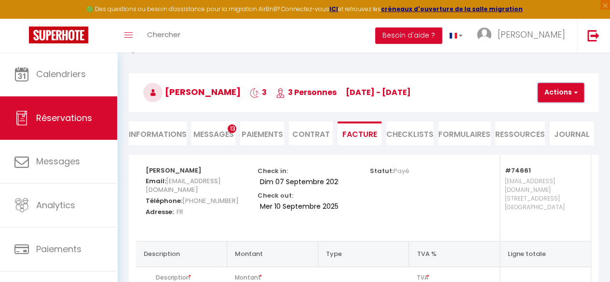
click at [550, 94] on button "Actions" at bounding box center [560, 92] width 46 height 19
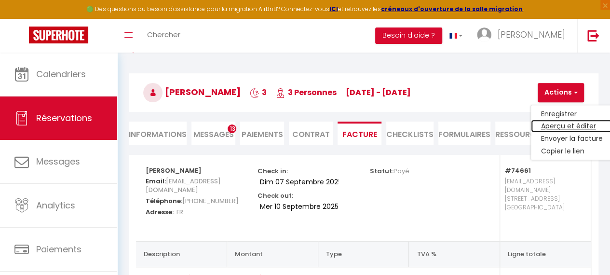
click at [550, 123] on link "Aperçu et éditer" at bounding box center [571, 126] width 81 height 13
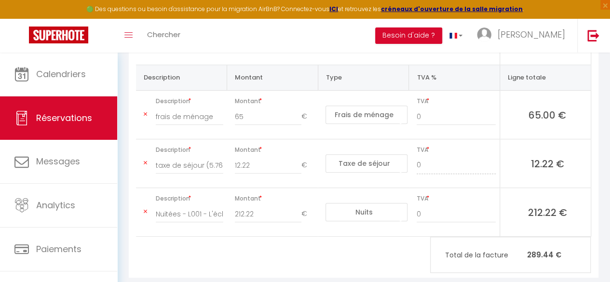
scroll to position [229, 0]
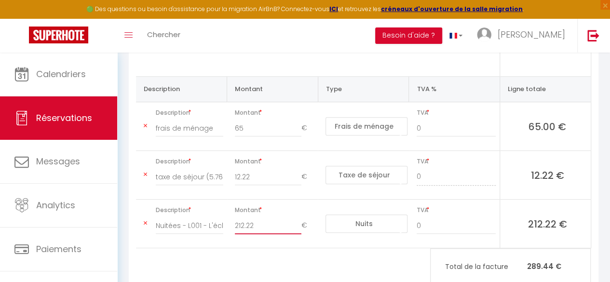
click at [258, 221] on input "212.22" at bounding box center [268, 225] width 67 height 17
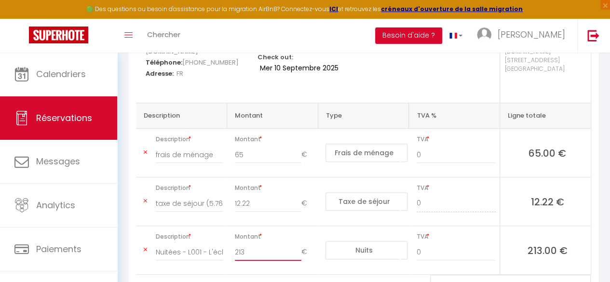
scroll to position [232, 0]
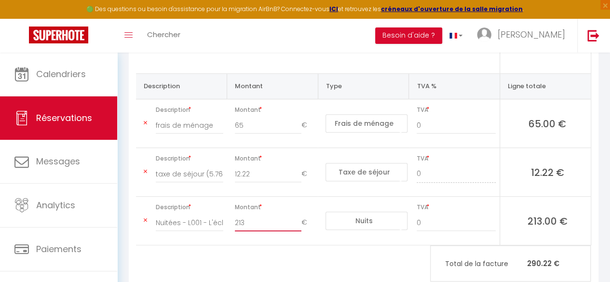
drag, startPoint x: 255, startPoint y: 213, endPoint x: 224, endPoint y: 211, distance: 30.9
click at [224, 211] on tr "Description Nuitées - L001 - L'éclat des 5 avenues - Anne-Marie Marchal Montant…" at bounding box center [363, 221] width 455 height 49
type input "290.22"
click at [231, 242] on div "Anne-Marie Marchal Email: amarch.667926@guest.booking.com Téléphone: +336249486…" at bounding box center [363, 136] width 469 height 299
click at [145, 169] on icon at bounding box center [145, 172] width 3 height 6
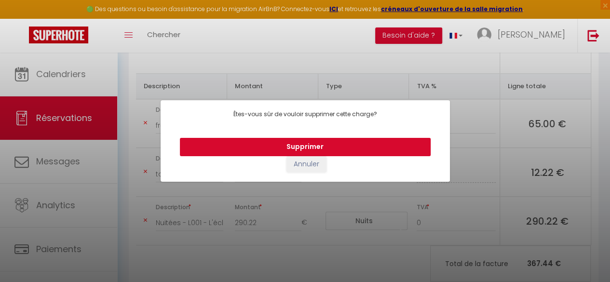
click at [250, 153] on button "Supprimer" at bounding box center [305, 147] width 251 height 18
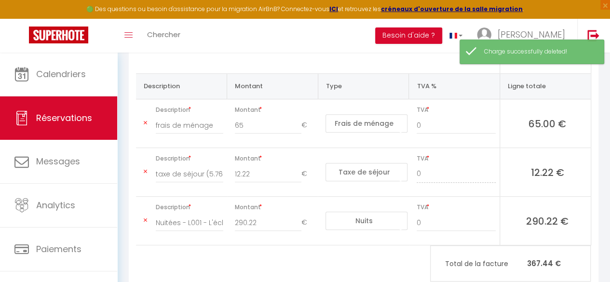
click at [146, 120] on icon at bounding box center [145, 123] width 3 height 6
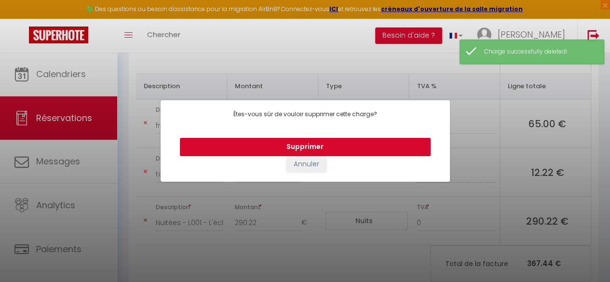
type input "Nuitées - L001 - L'éclat des 5 avenues - [GEOGRAPHIC_DATA][PERSON_NAME]"
type input "212.22"
select select "nights"
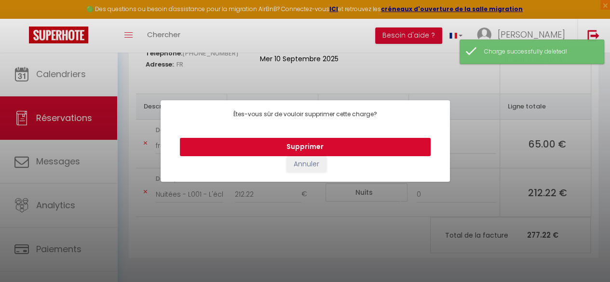
scroll to position [201, 0]
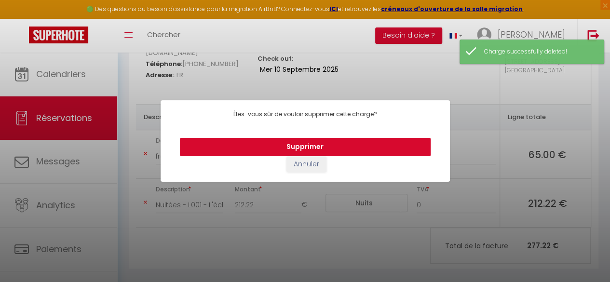
click at [287, 148] on button "Supprimer" at bounding box center [305, 147] width 251 height 18
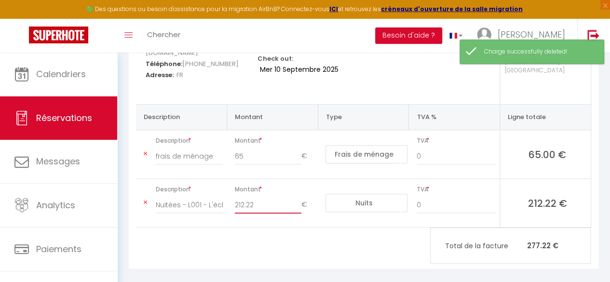
click at [258, 196] on input "212.22" at bounding box center [268, 204] width 67 height 17
type input "Nuitées - L001 - L'éclat des 5 avenues - [GEOGRAPHIC_DATA][PERSON_NAME]"
type input "212.22"
select select "nights"
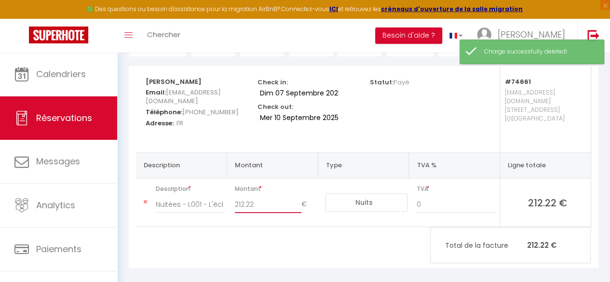
click at [258, 196] on input "212.22" at bounding box center [268, 204] width 67 height 17
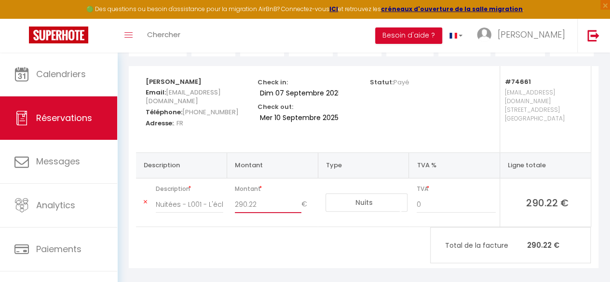
type input "290.22"
click at [267, 233] on div "Anne-Marie Marchal Email: amarch.667926@guest.booking.com Téléphone: +336249486…" at bounding box center [363, 167] width 469 height 202
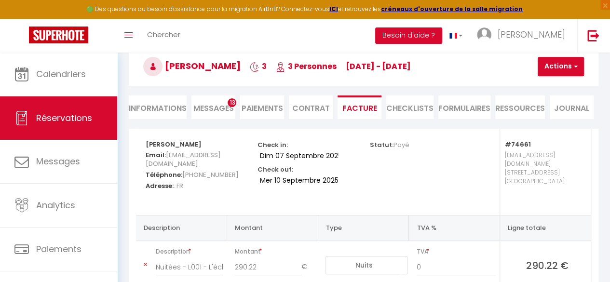
scroll to position [85, 0]
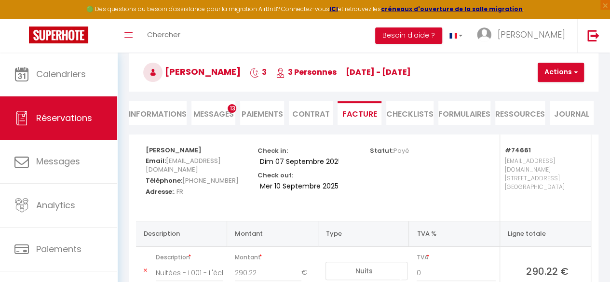
click at [208, 169] on span "amarch.667926@guest.booking.com" at bounding box center [183, 165] width 75 height 23
click at [520, 175] on p "dulac.romain@gmail.com 58 rue chape Marseille" at bounding box center [543, 182] width 76 height 57
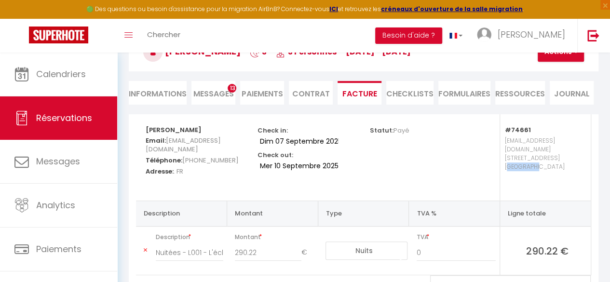
scroll to position [106, 0]
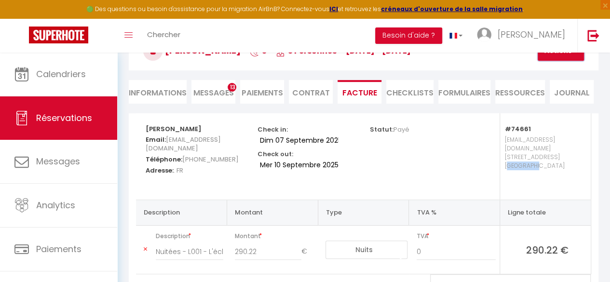
click at [567, 57] on button "Actions" at bounding box center [560, 50] width 46 height 19
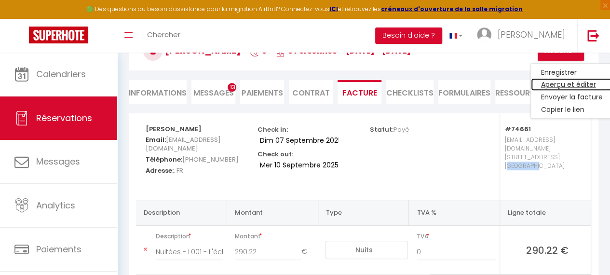
click at [579, 83] on link "Aperçu et éditer" at bounding box center [571, 85] width 81 height 13
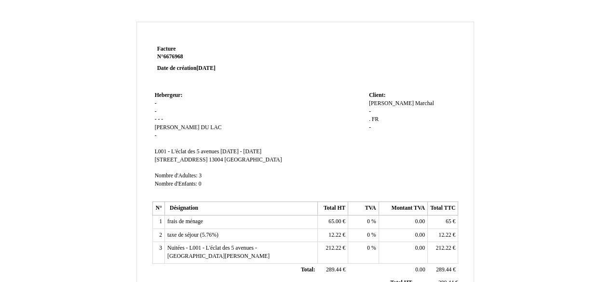
click at [286, 137] on td "Hebergeur: Hebergeur: - - - - - [PERSON_NAME] DU [GEOGRAPHIC_DATA] L001 - L'écl…" at bounding box center [259, 144] width 214 height 110
click at [284, 138] on td "Hebergeur: Hebergeur: - - - - - Romain Romain DU LAC DU LAC - SIRET L001 - L'éc…" at bounding box center [259, 144] width 214 height 110
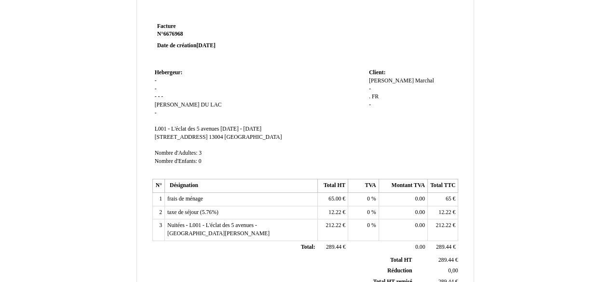
scroll to position [22, 0]
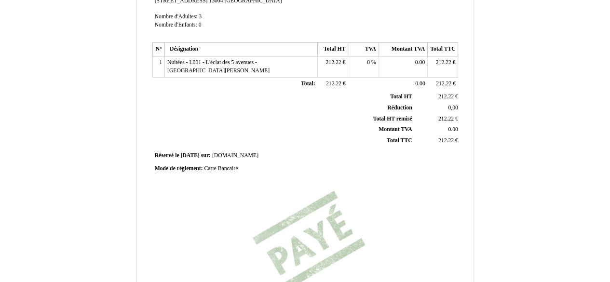
scroll to position [299, 0]
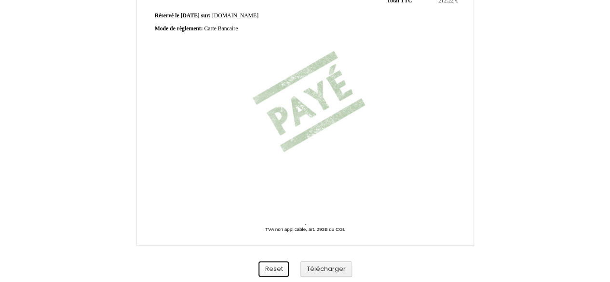
click at [267, 267] on button "Reset" at bounding box center [273, 269] width 30 height 16
click at [315, 265] on button "Télécharger" at bounding box center [326, 269] width 52 height 16
